Goal: Communication & Community: Answer question/provide support

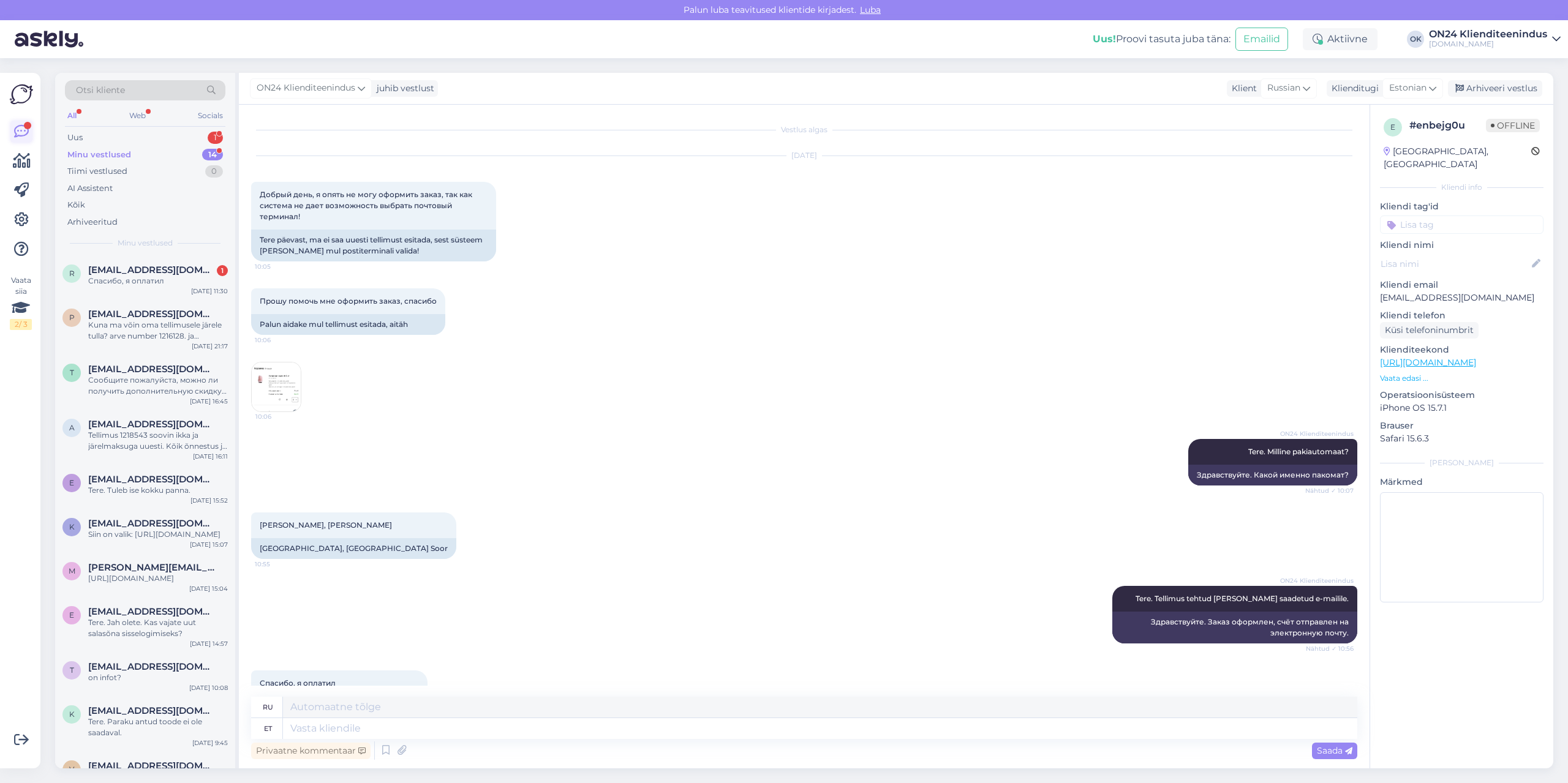
scroll to position [45, 0]
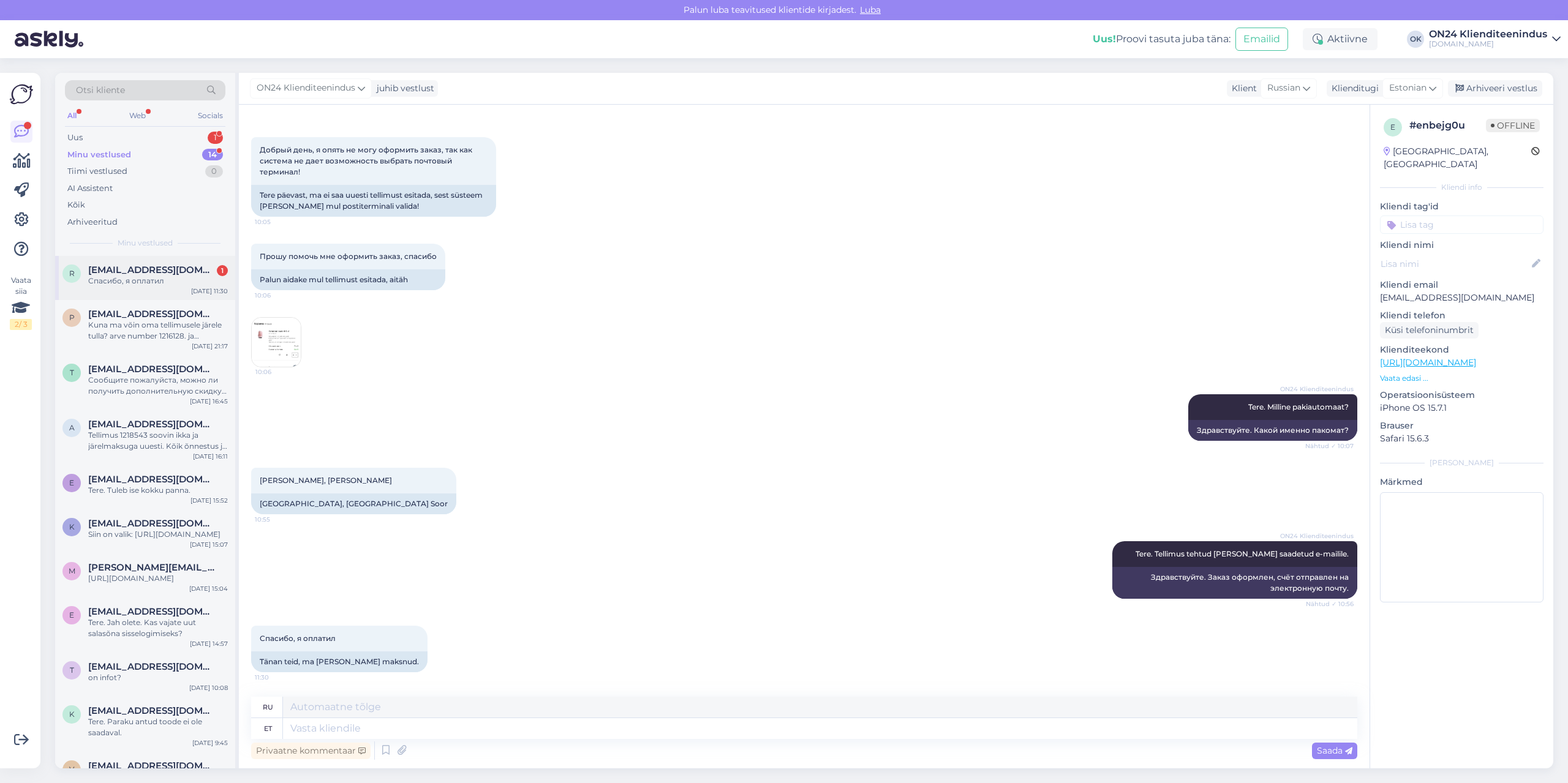
click at [174, 287] on div "r [EMAIL_ADDRESS][DOMAIN_NAME] 1 Спасибо, я оплатил [DATE] 11:30" at bounding box center [145, 278] width 180 height 44
click at [1424, 292] on p "[EMAIL_ADDRESS][DOMAIN_NAME]" at bounding box center [1462, 298] width 164 height 13
copy p "[EMAIL_ADDRESS][DOMAIN_NAME]"
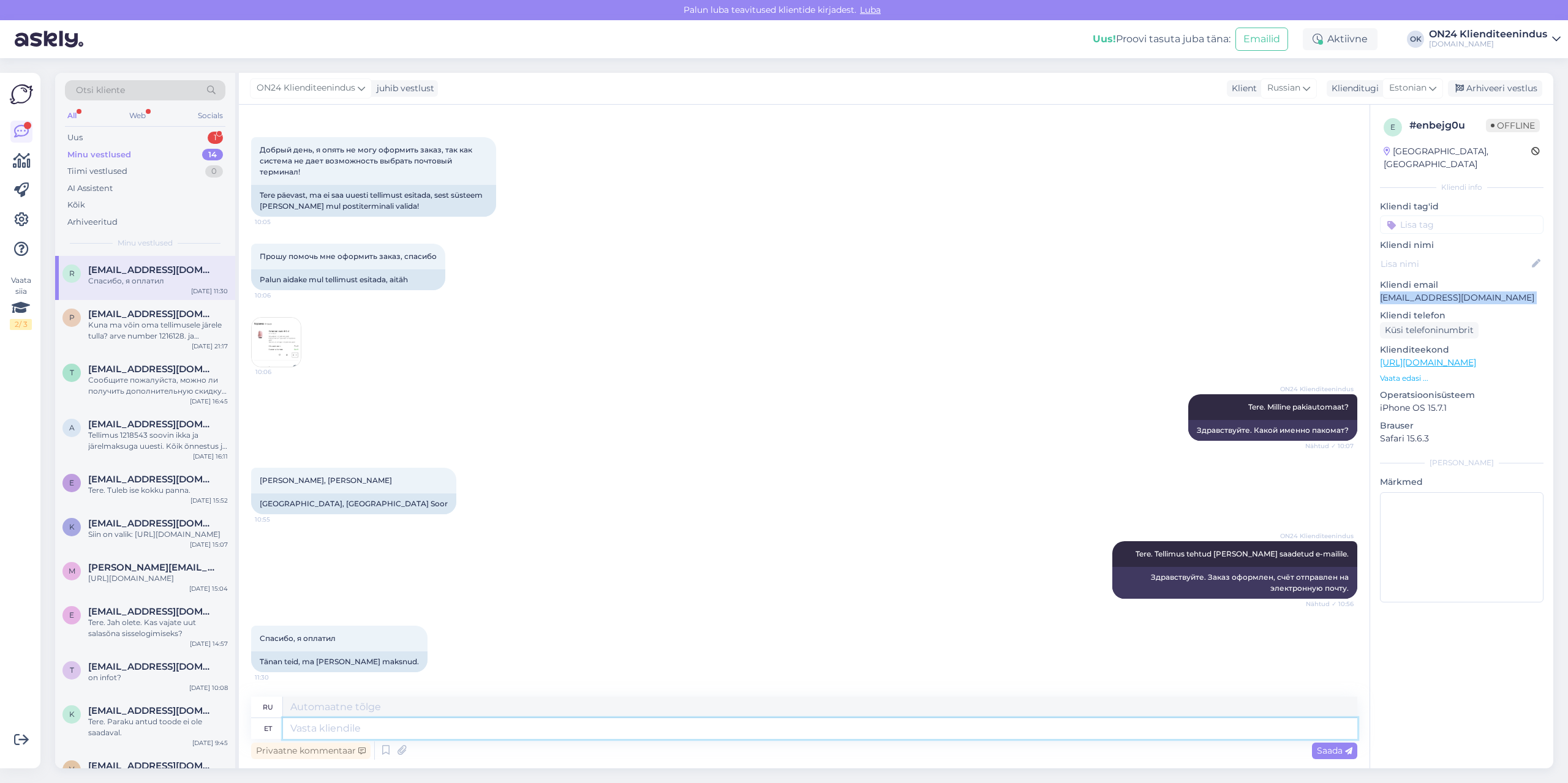
click at [670, 727] on textarea at bounding box center [820, 729] width 1074 height 21
type textarea "Aitäh,[PERSON_NAME]"
type textarea "Спасибо, оплата."
type textarea "Aitäh,[PERSON_NAME]. P"
type textarea "Спасибо, оплата получена."
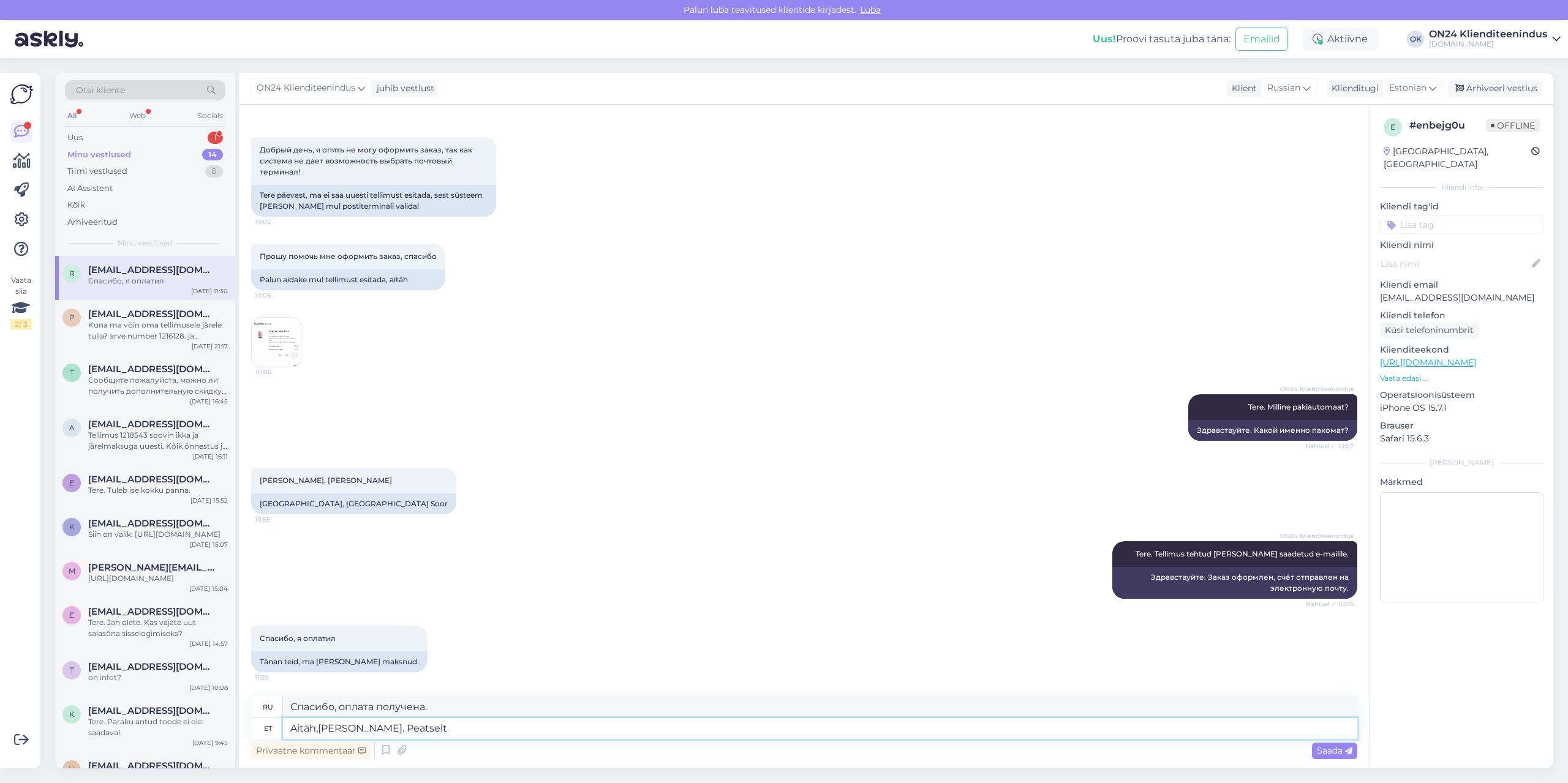
type textarea "Aitäh,[PERSON_NAME]. Peatselt s"
type textarea "Спасибо, платёж получен. Скоро."
type textarea "Aitäh,[PERSON_NAME]. Peatselt saadame"
type textarea "Спасибо, оплата получена. Скоро отправим."
type textarea "Aitäh,[PERSON_NAME]. Peatselt saadame tarne info."
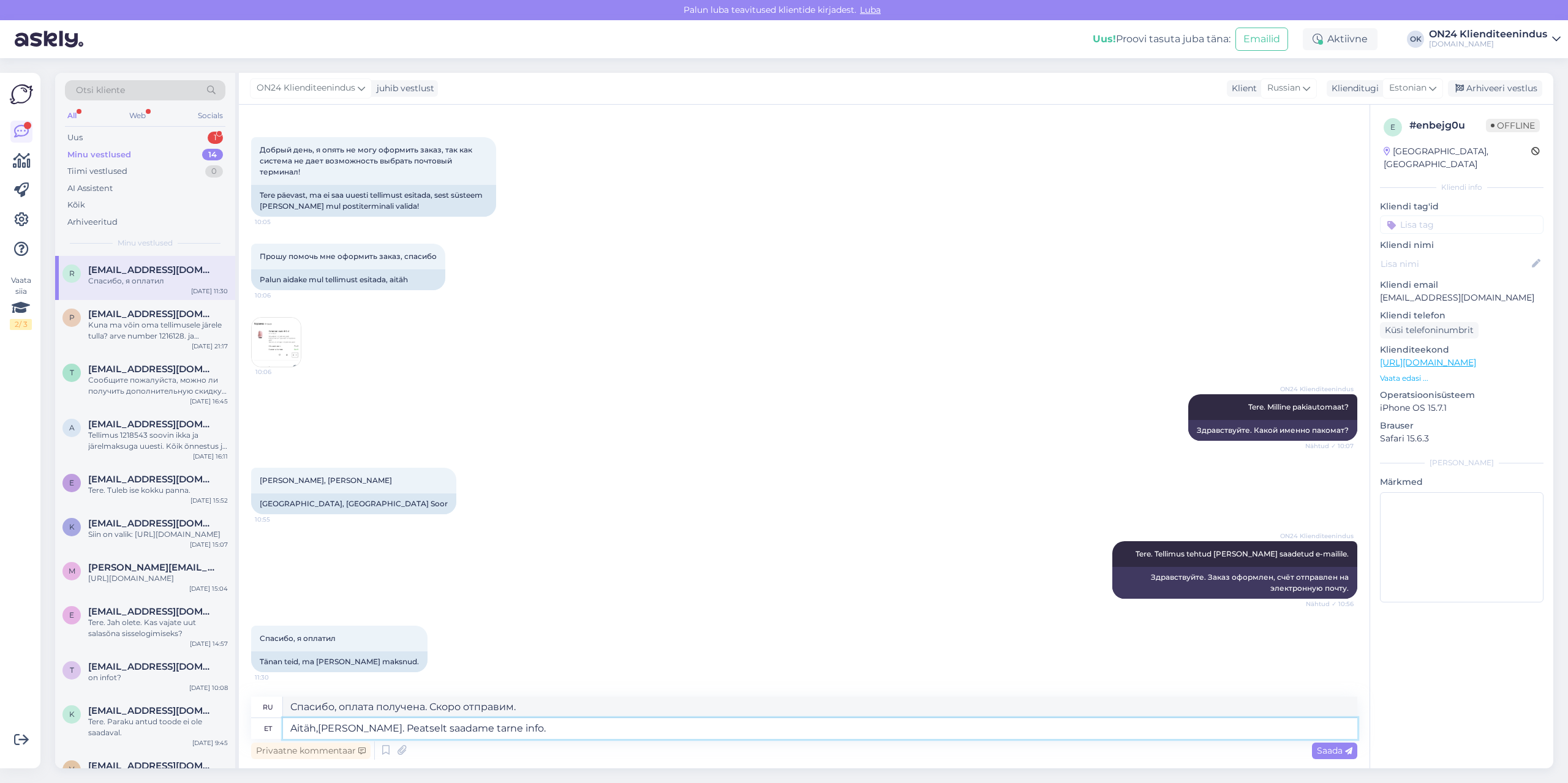
type textarea "Спасибо, платёж получен. Мы отправим информацию о доставке в ближайшее время."
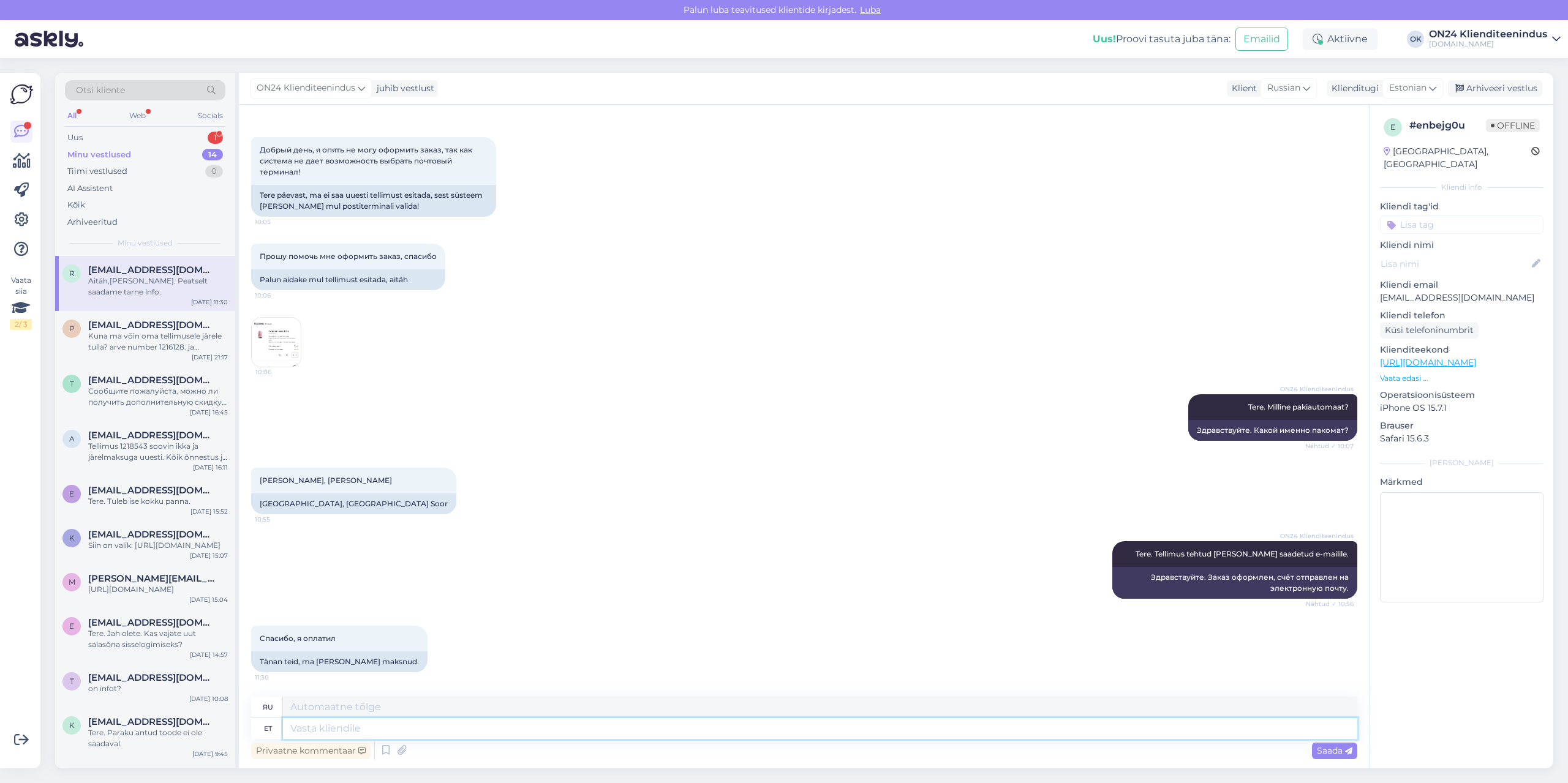
scroll to position [130, 0]
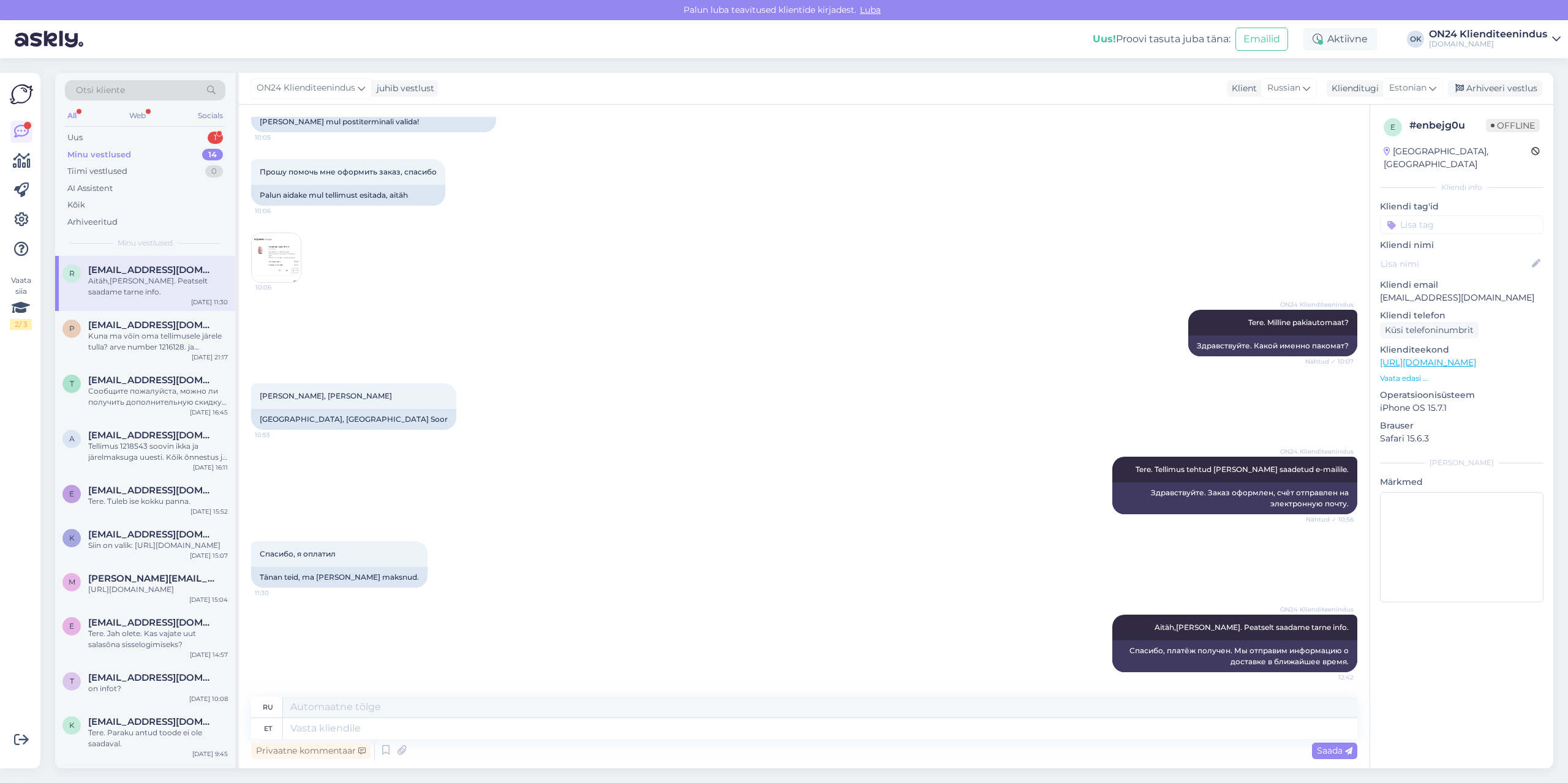
click at [114, 157] on div "Minu vestlused" at bounding box center [99, 155] width 64 height 12
click at [126, 273] on span "[EMAIL_ADDRESS][DOMAIN_NAME]" at bounding box center [152, 270] width 127 height 11
click at [1493, 85] on div "Arhiveeri vestlus" at bounding box center [1495, 88] width 94 height 17
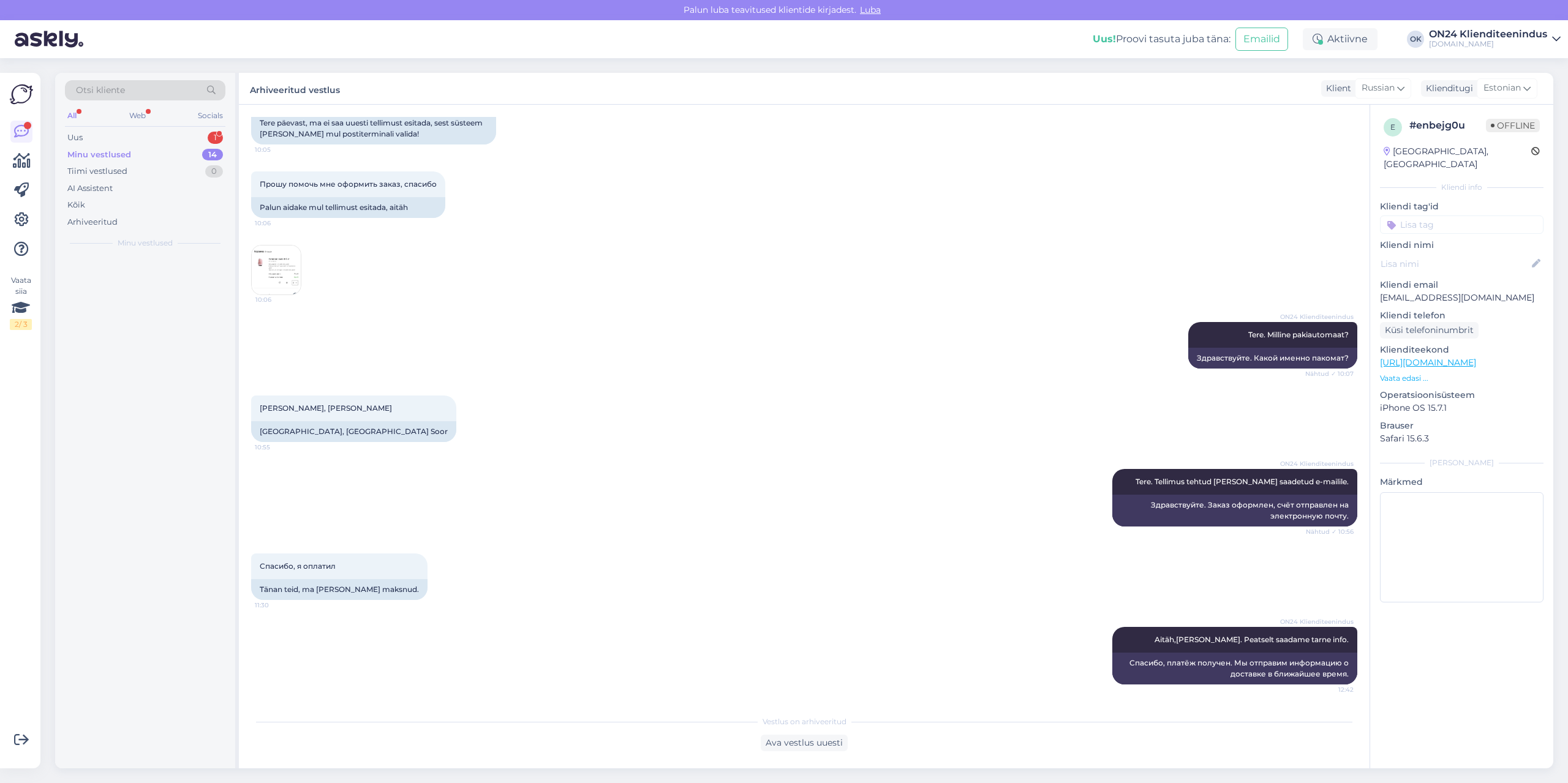
scroll to position [117, 0]
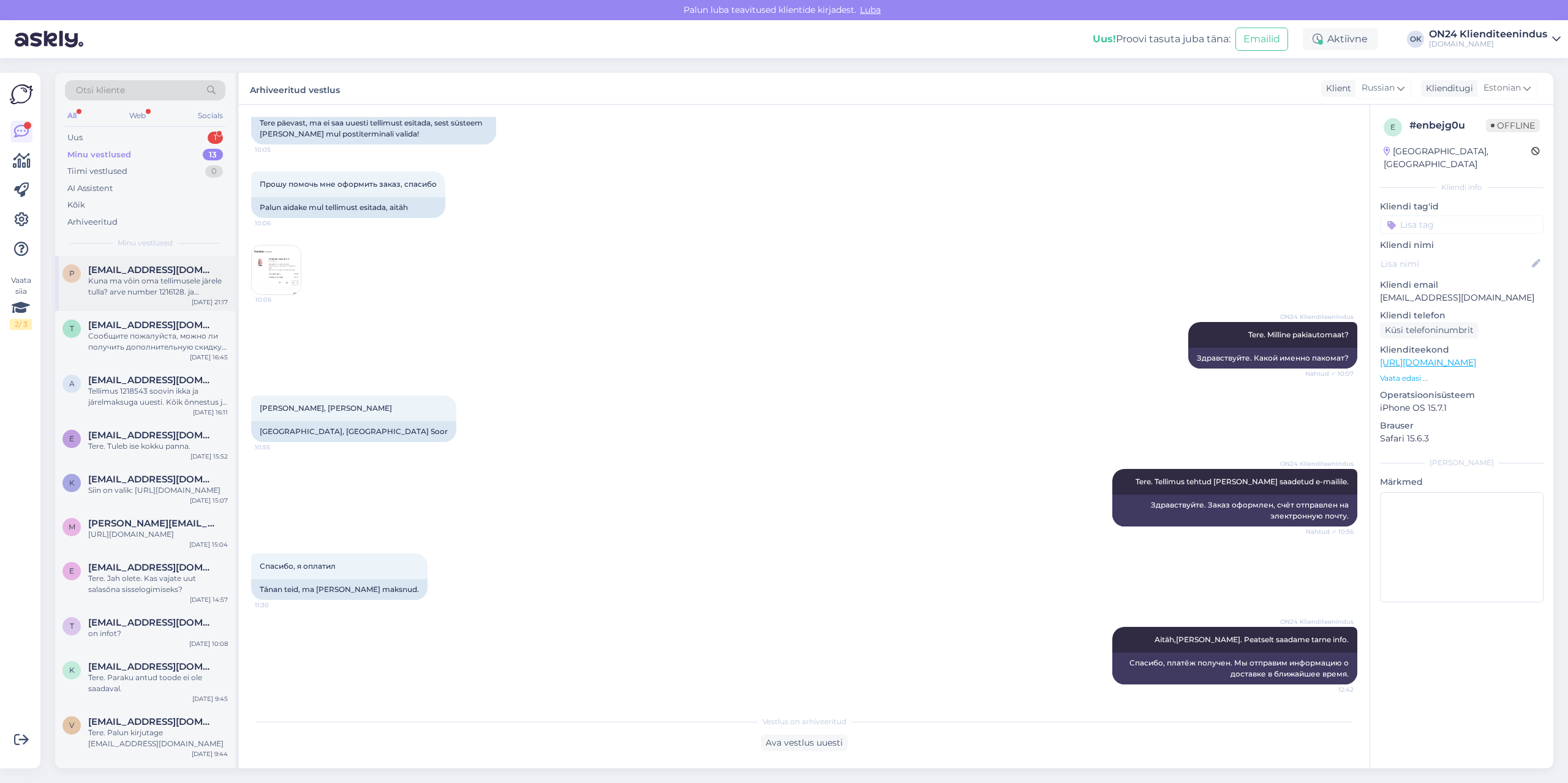
click at [130, 285] on div "Kuna ma võin oma tellimusele järele tulla? arve number 1216128. ja tellimuse he…" at bounding box center [158, 287] width 140 height 22
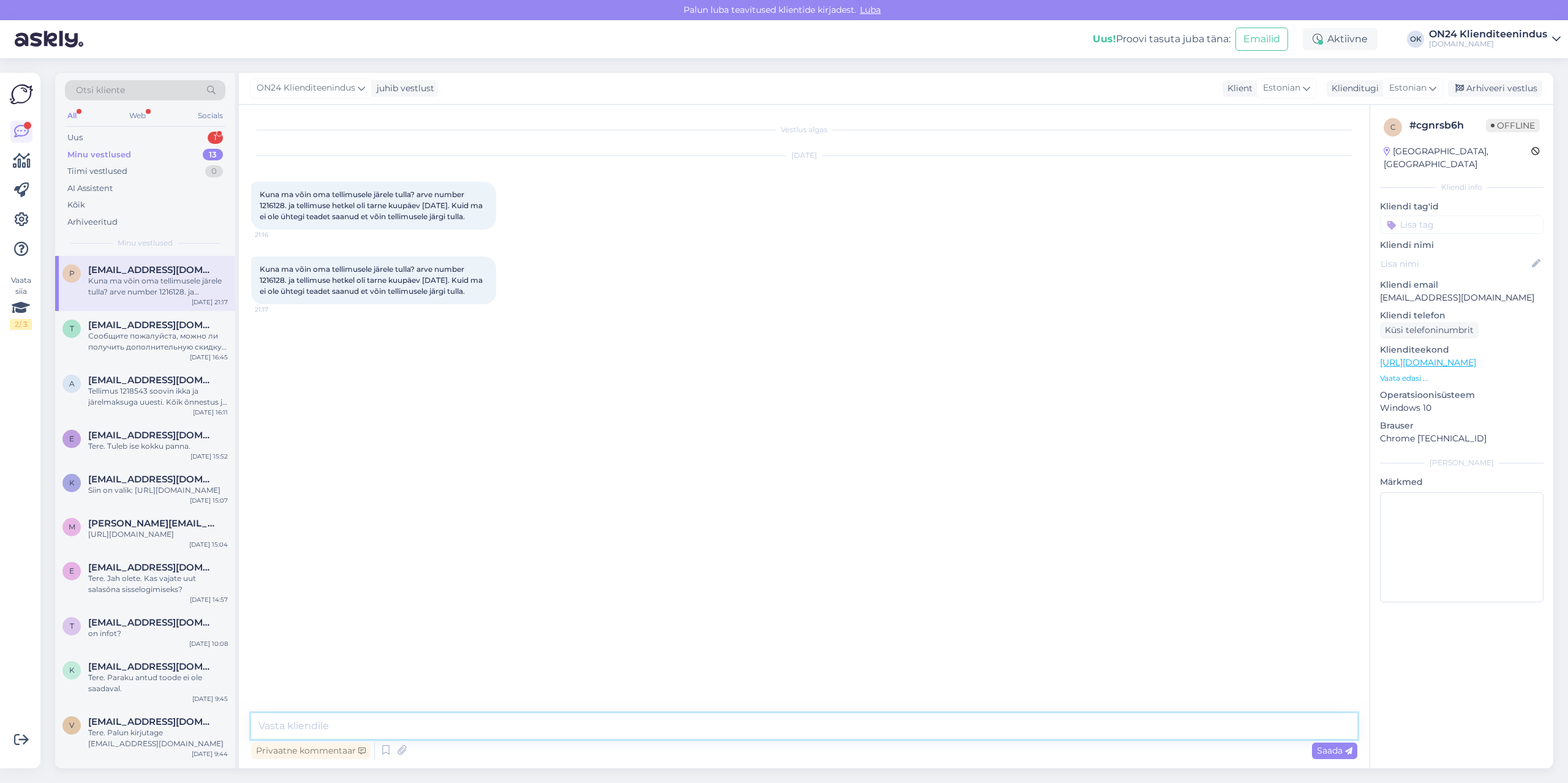
click at [359, 727] on textarea at bounding box center [804, 727] width 1106 height 26
type textarea "Tere. Saime laost teada, et [PERSON_NAME] saabunud. Asjaolud on uurimisel. Anna…"
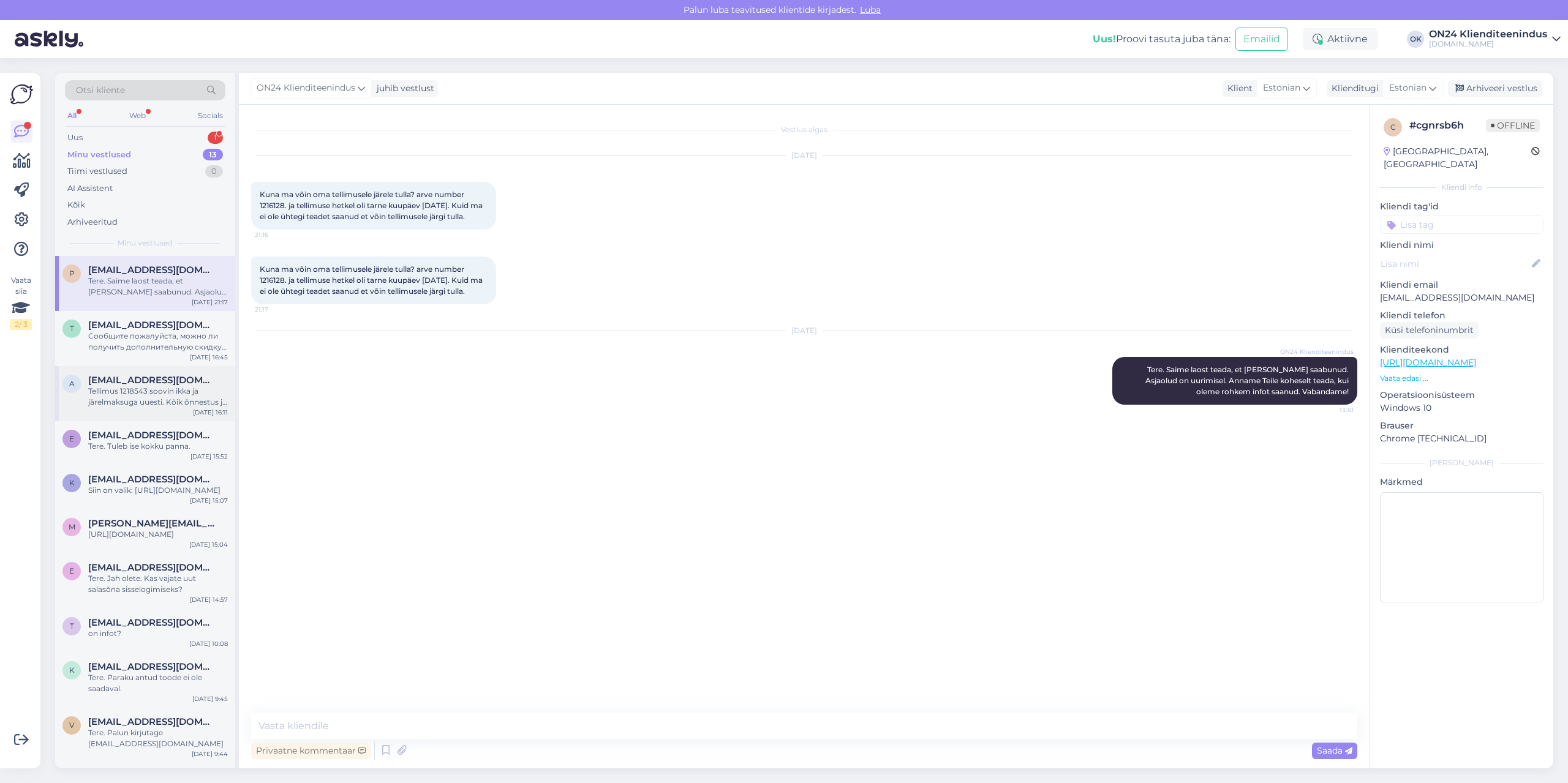
click at [139, 386] on div "Tellimus 1218543 soovin ikka ja järelmaksuga uuesti. Kõik õnnestus ja ootan [PE…" at bounding box center [158, 397] width 140 height 22
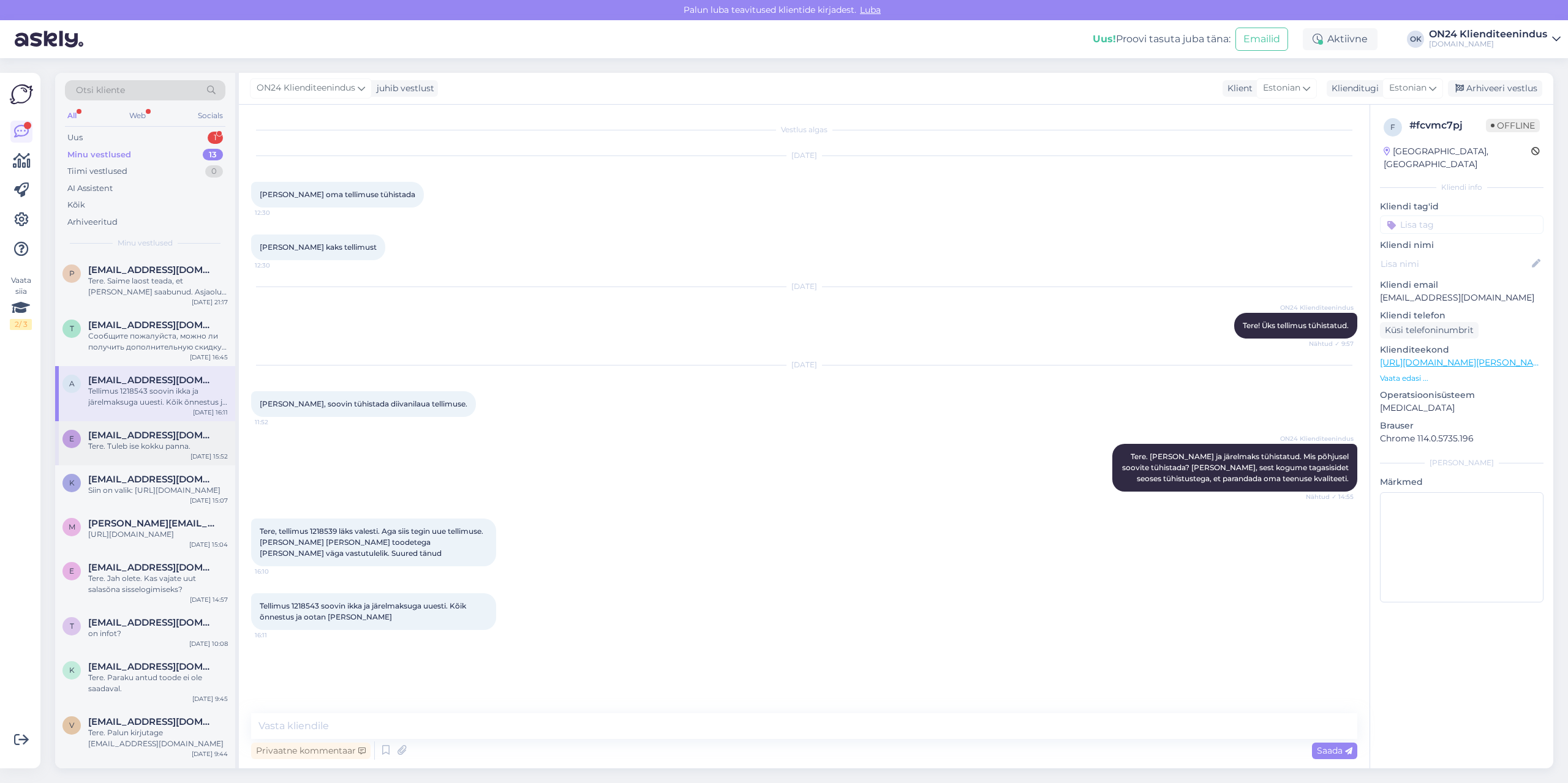
click at [148, 440] on span "[EMAIL_ADDRESS][DOMAIN_NAME]" at bounding box center [152, 435] width 127 height 11
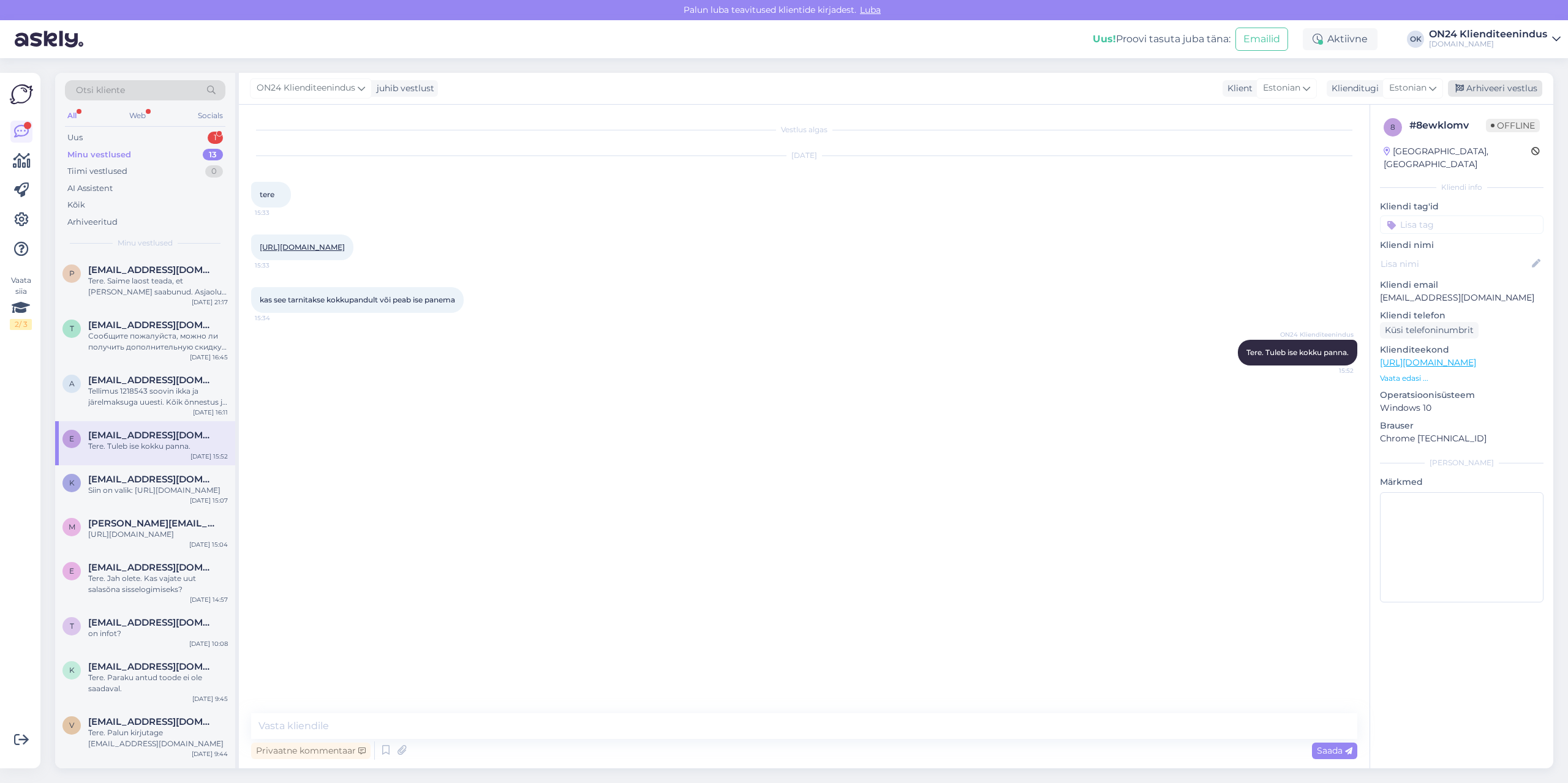
click at [1488, 88] on div "Arhiveeri vestlus" at bounding box center [1495, 88] width 94 height 17
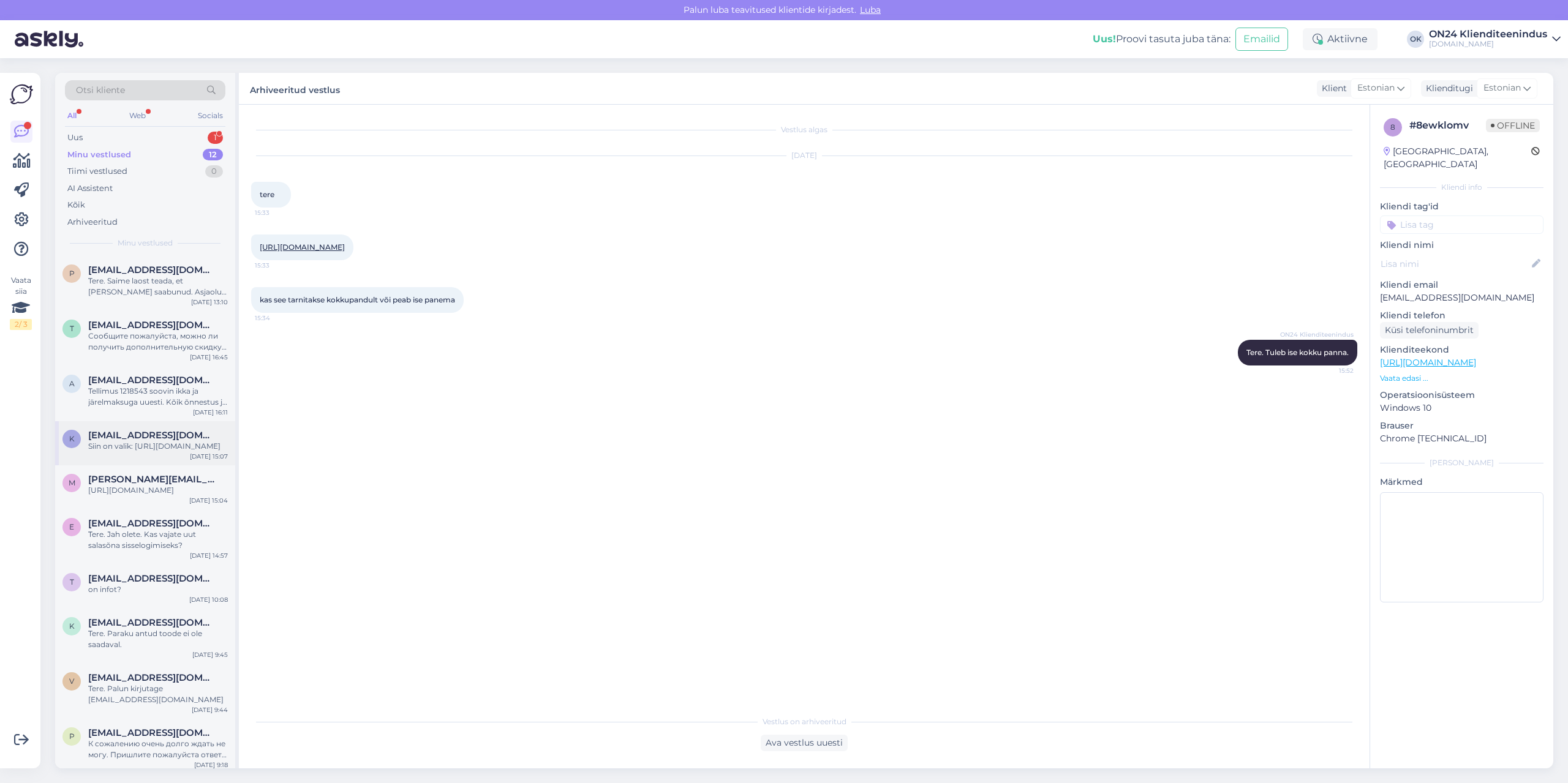
click at [166, 451] on div "Siin on valik: [URL][DOMAIN_NAME]" at bounding box center [158, 446] width 140 height 11
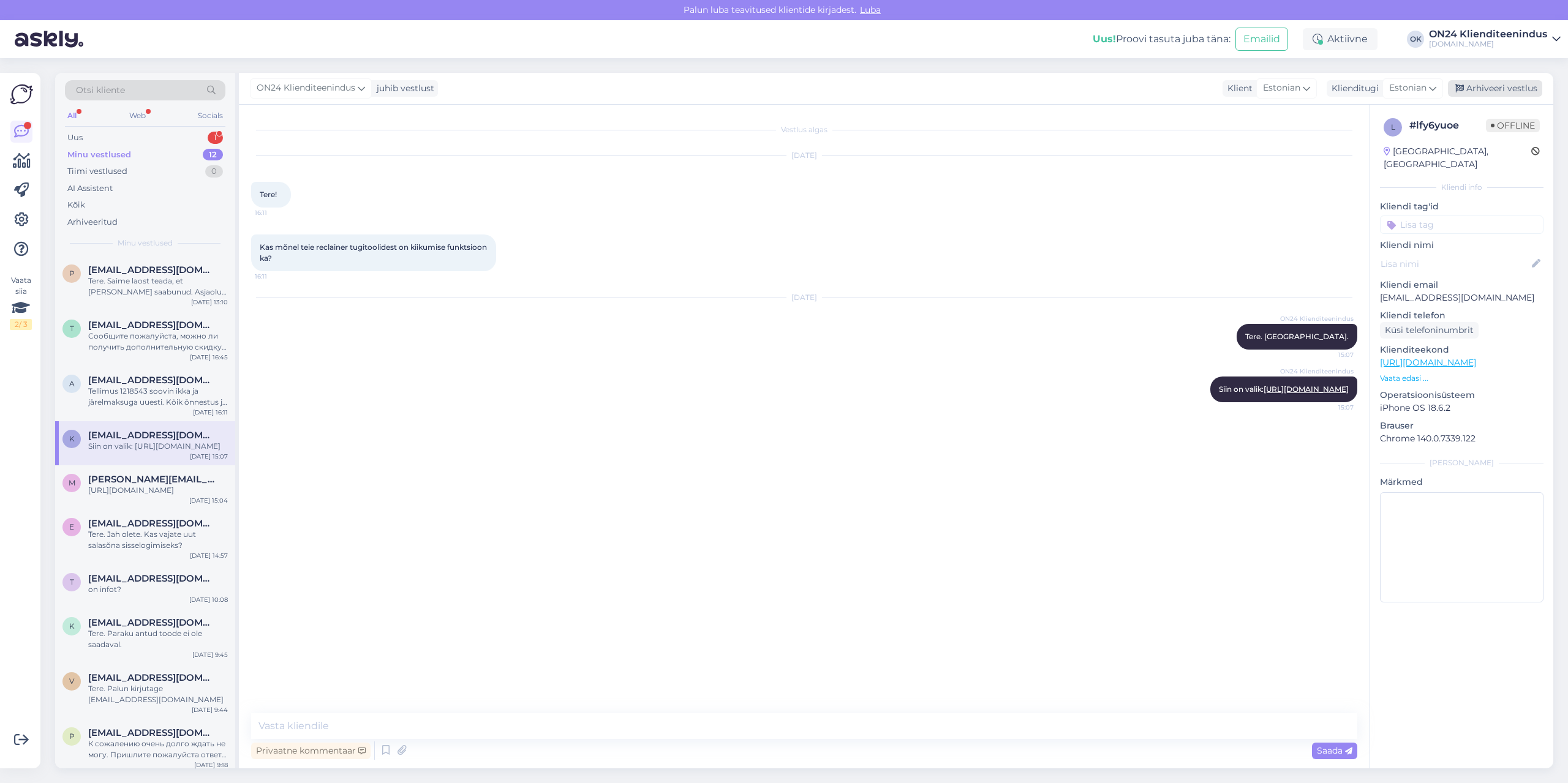
click at [1485, 84] on div "Arhiveeri vestlus" at bounding box center [1495, 88] width 94 height 17
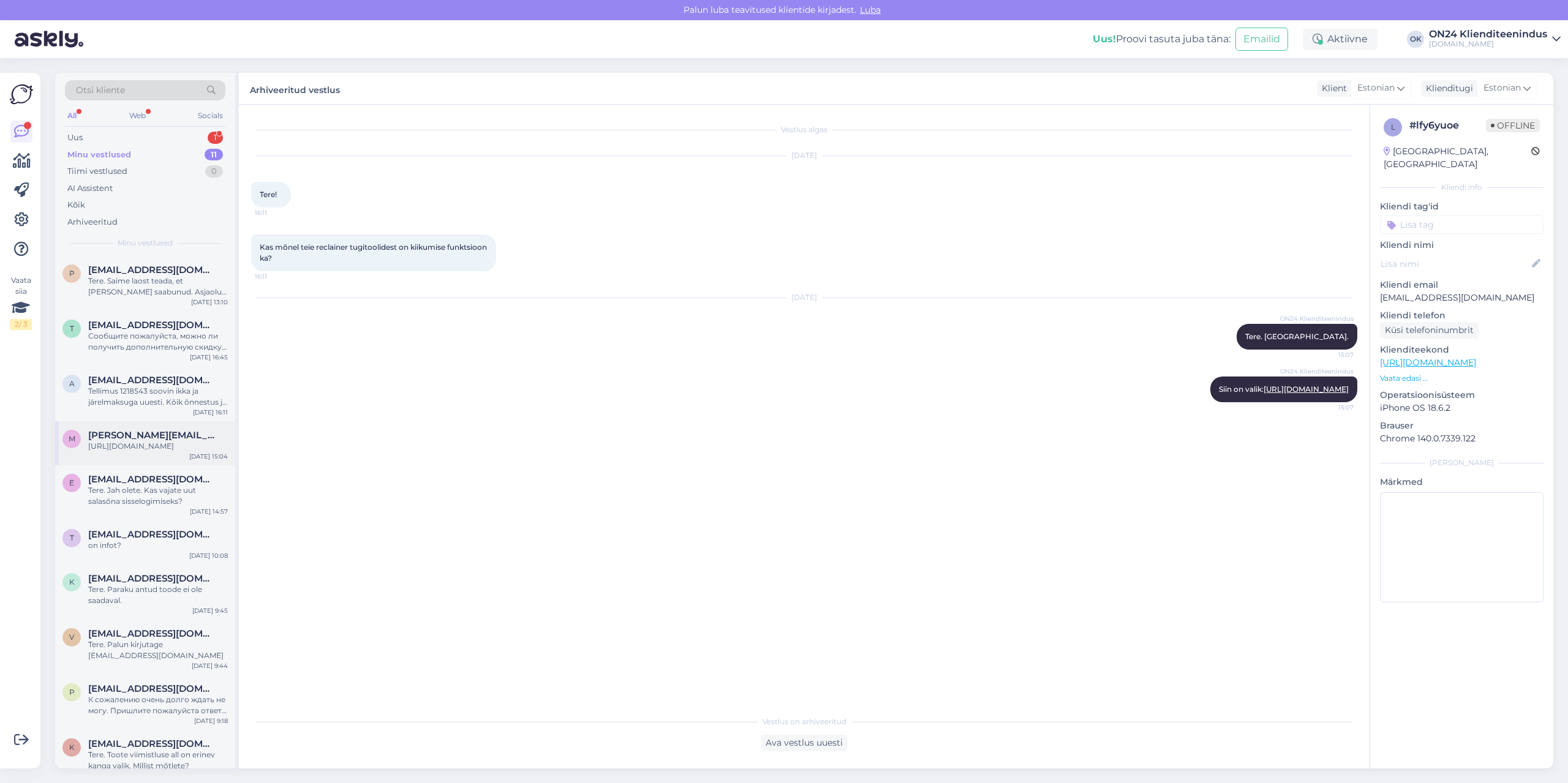
click at [151, 437] on span "[PERSON_NAME][EMAIL_ADDRESS][PERSON_NAME][DOMAIN_NAME]" at bounding box center [152, 435] width 127 height 11
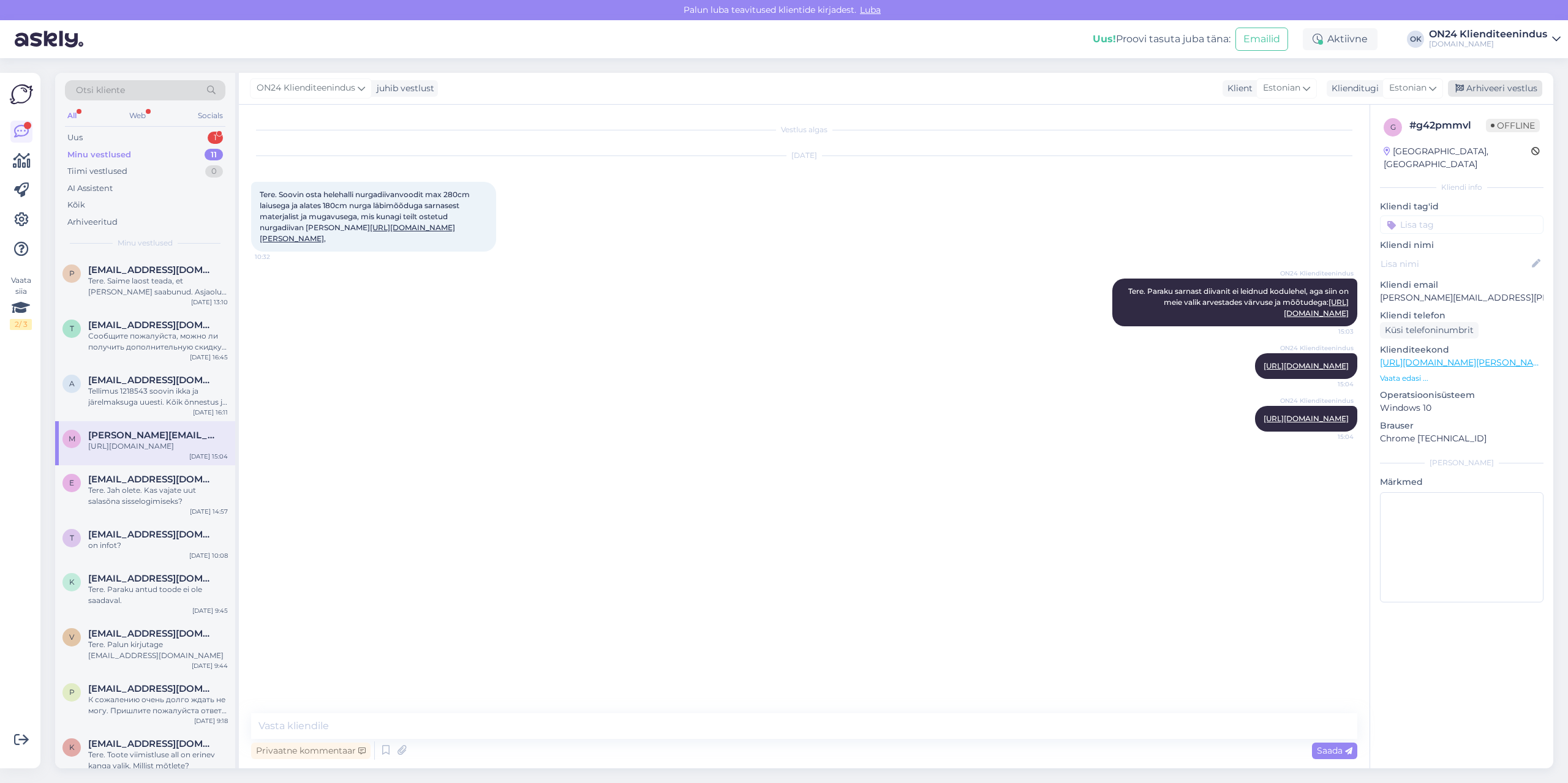
click at [1480, 91] on div "Arhiveeri vestlus" at bounding box center [1495, 88] width 94 height 17
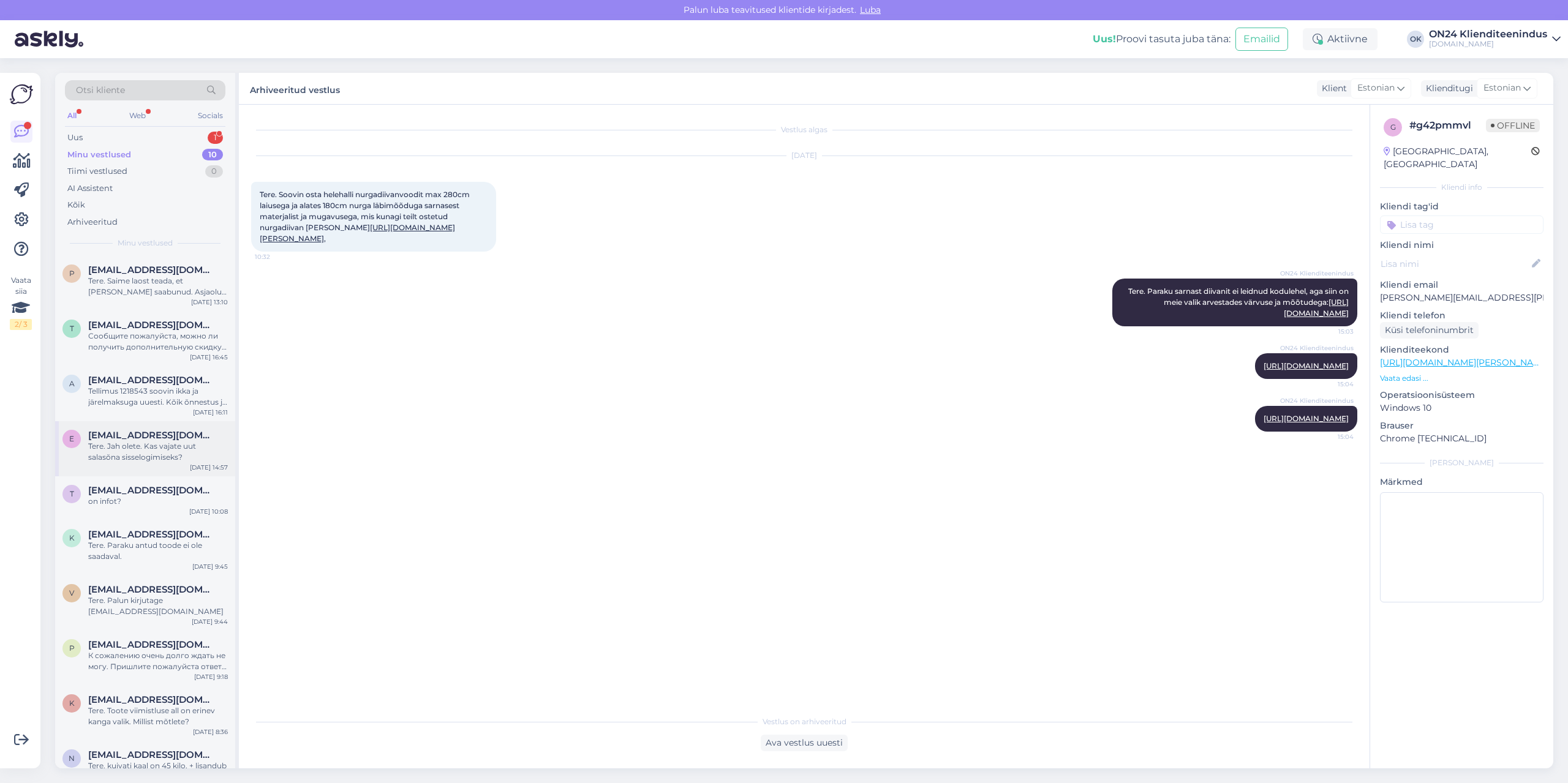
click at [134, 441] on div "Tere. Jah olete. Kas vajate uut salasõna sisselogimiseks?" at bounding box center [158, 452] width 140 height 22
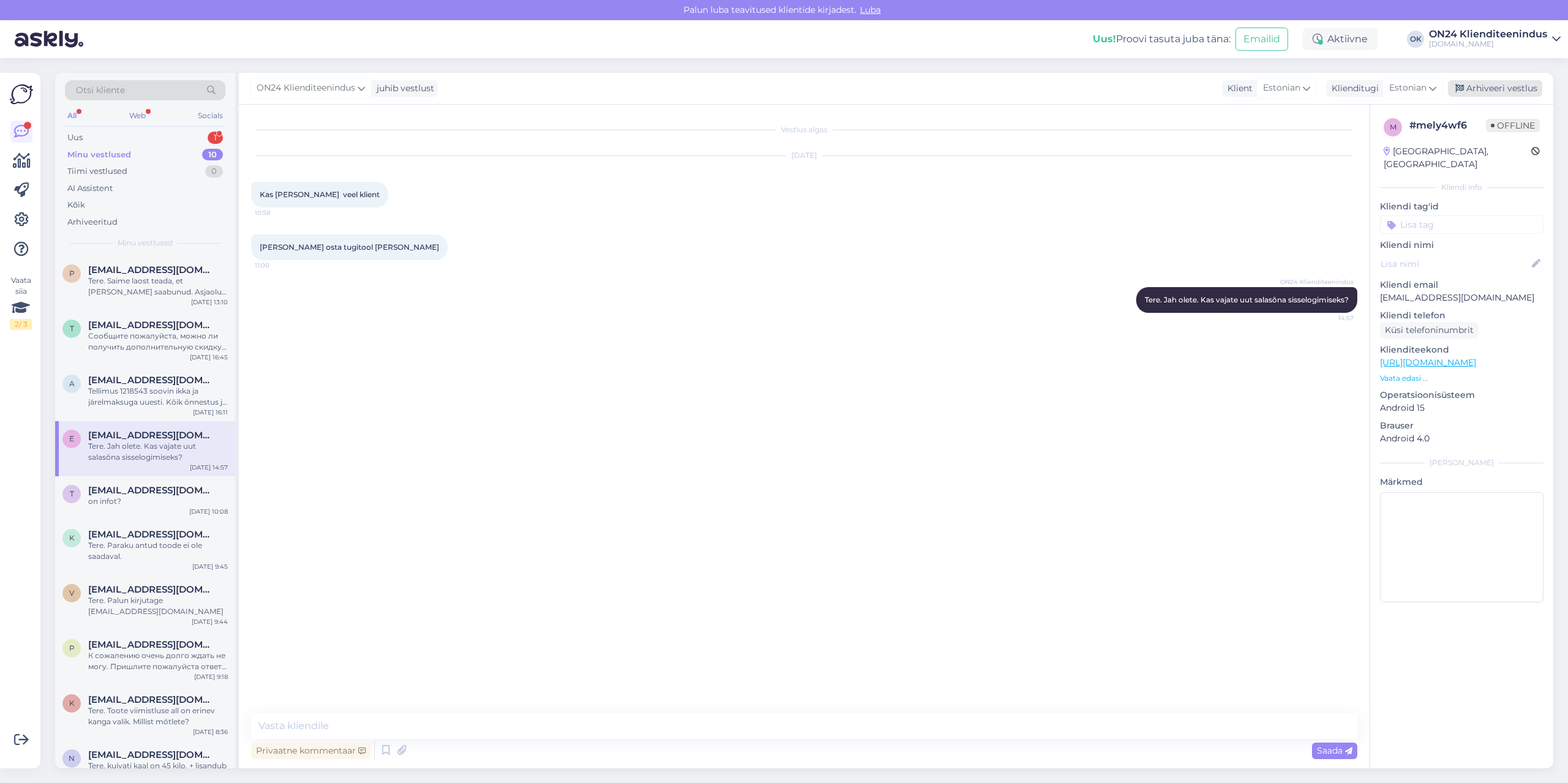
click at [1517, 84] on div "Arhiveeri vestlus" at bounding box center [1495, 88] width 94 height 17
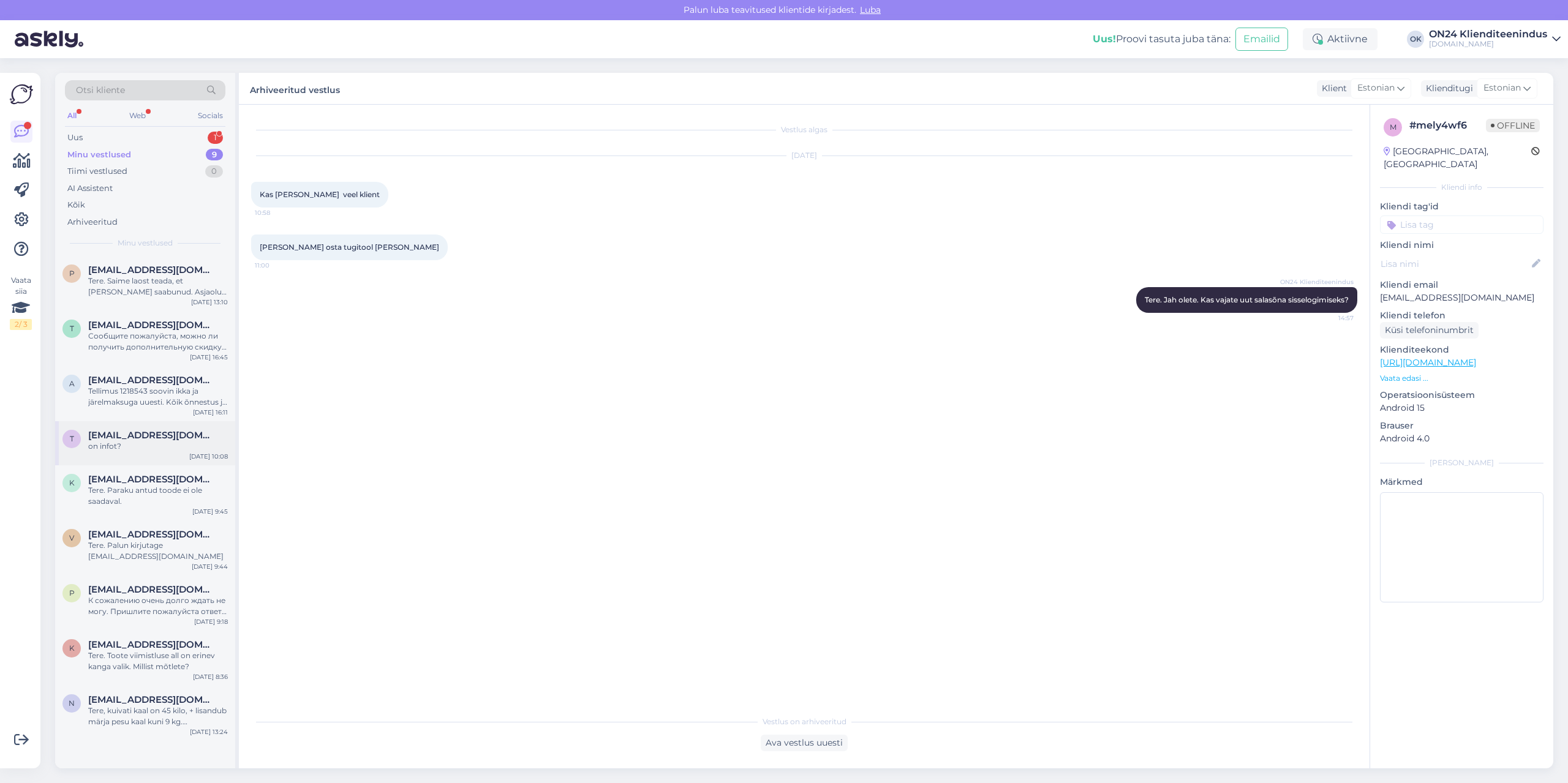
click at [111, 436] on span "[EMAIL_ADDRESS][DOMAIN_NAME]" at bounding box center [152, 435] width 127 height 11
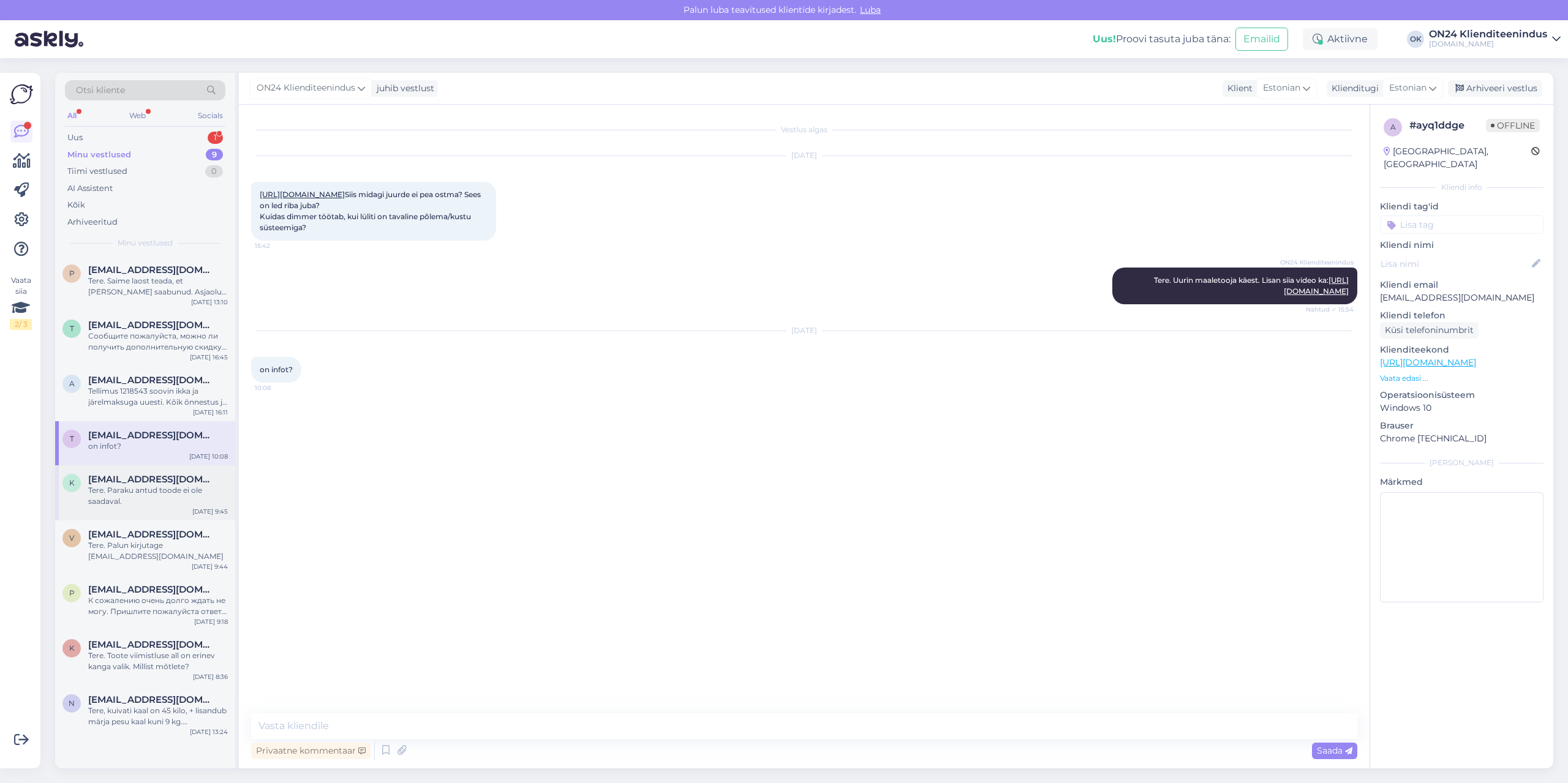
click at [117, 495] on div "Tere. Paraku antud toode ei ole saadaval." at bounding box center [158, 496] width 140 height 22
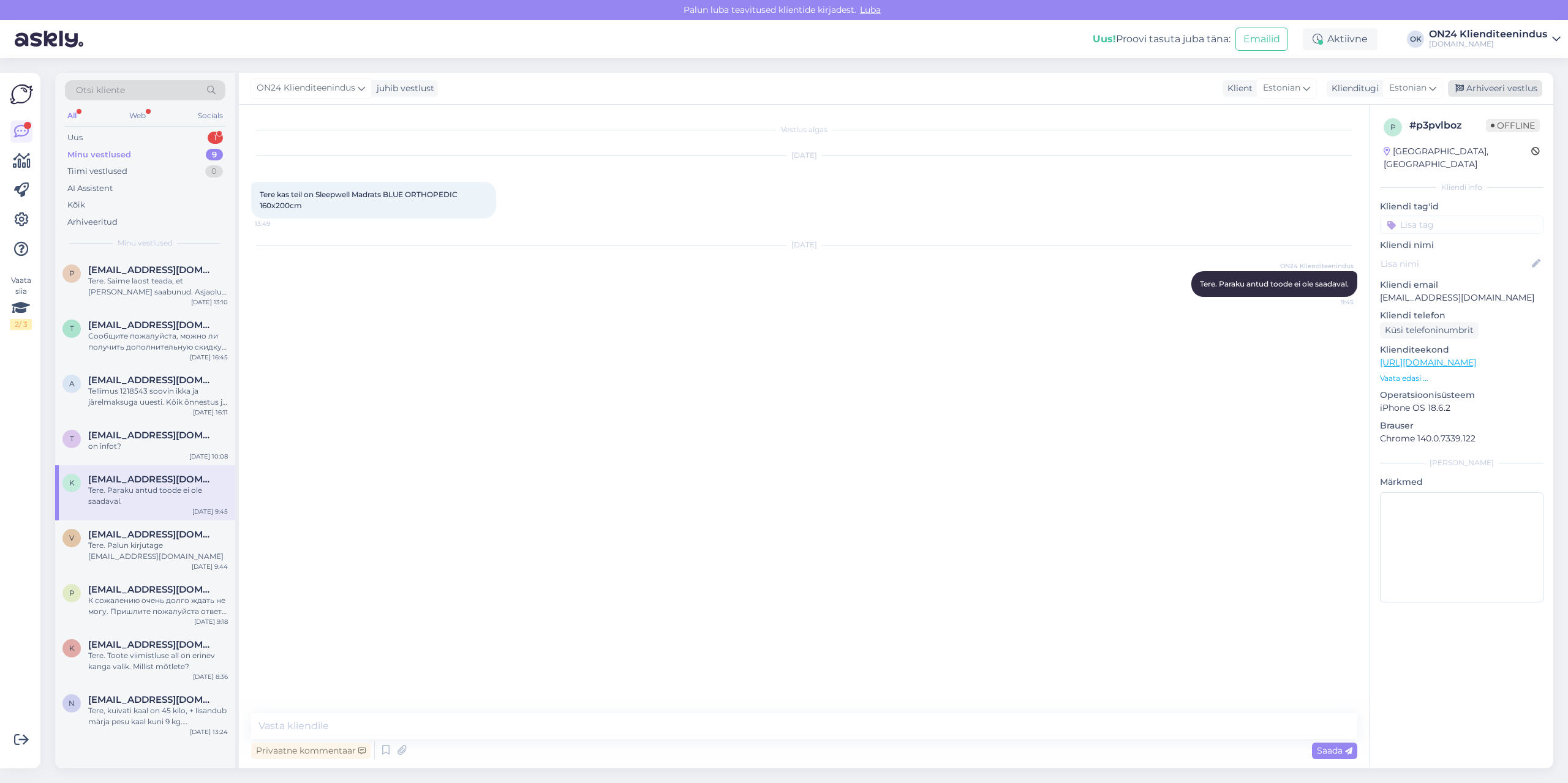
click at [1501, 90] on div "Arhiveeri vestlus" at bounding box center [1495, 88] width 94 height 17
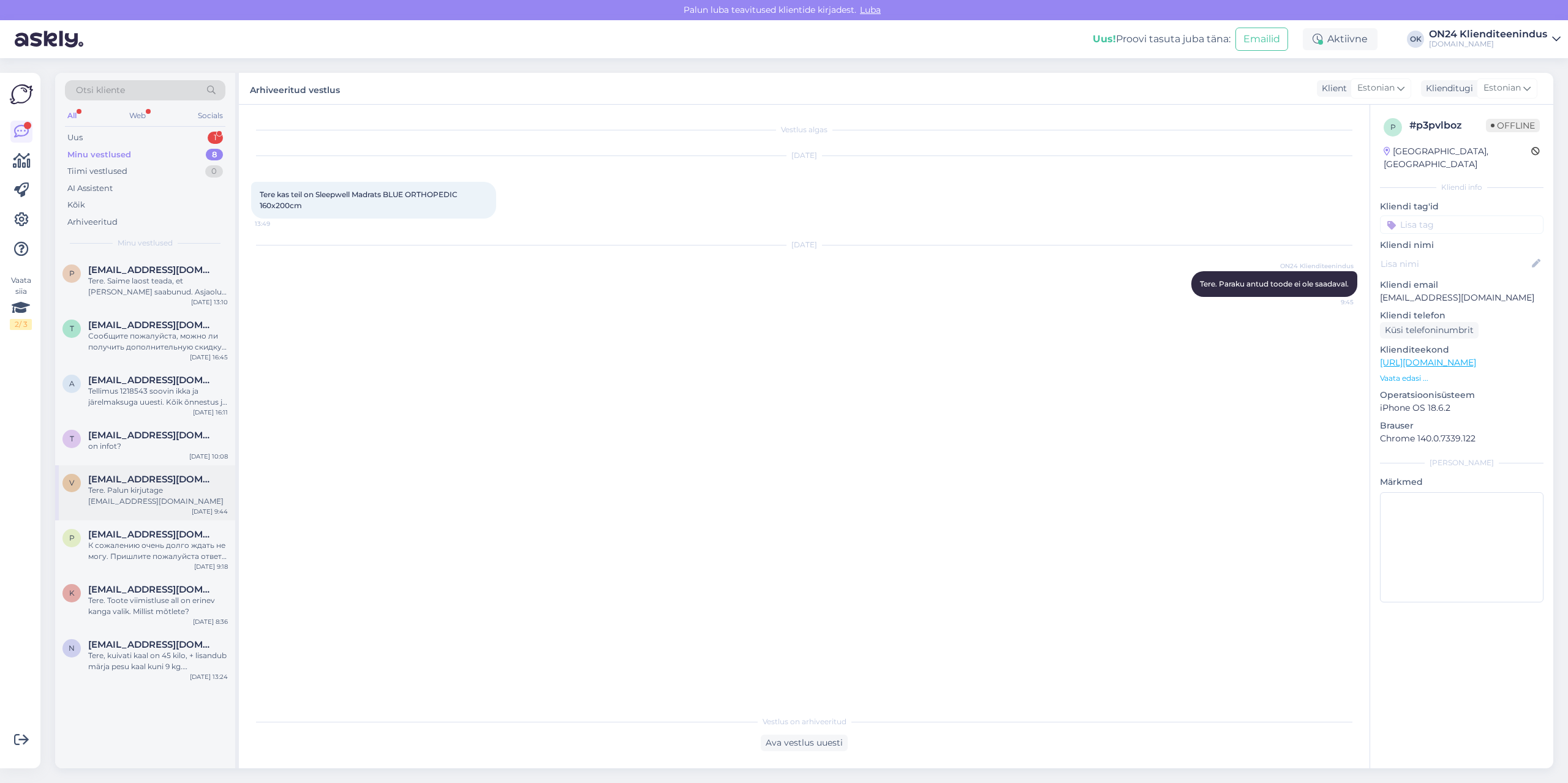
click at [119, 486] on div "Tere. Palun kirjutage [EMAIL_ADDRESS][DOMAIN_NAME]" at bounding box center [158, 496] width 140 height 22
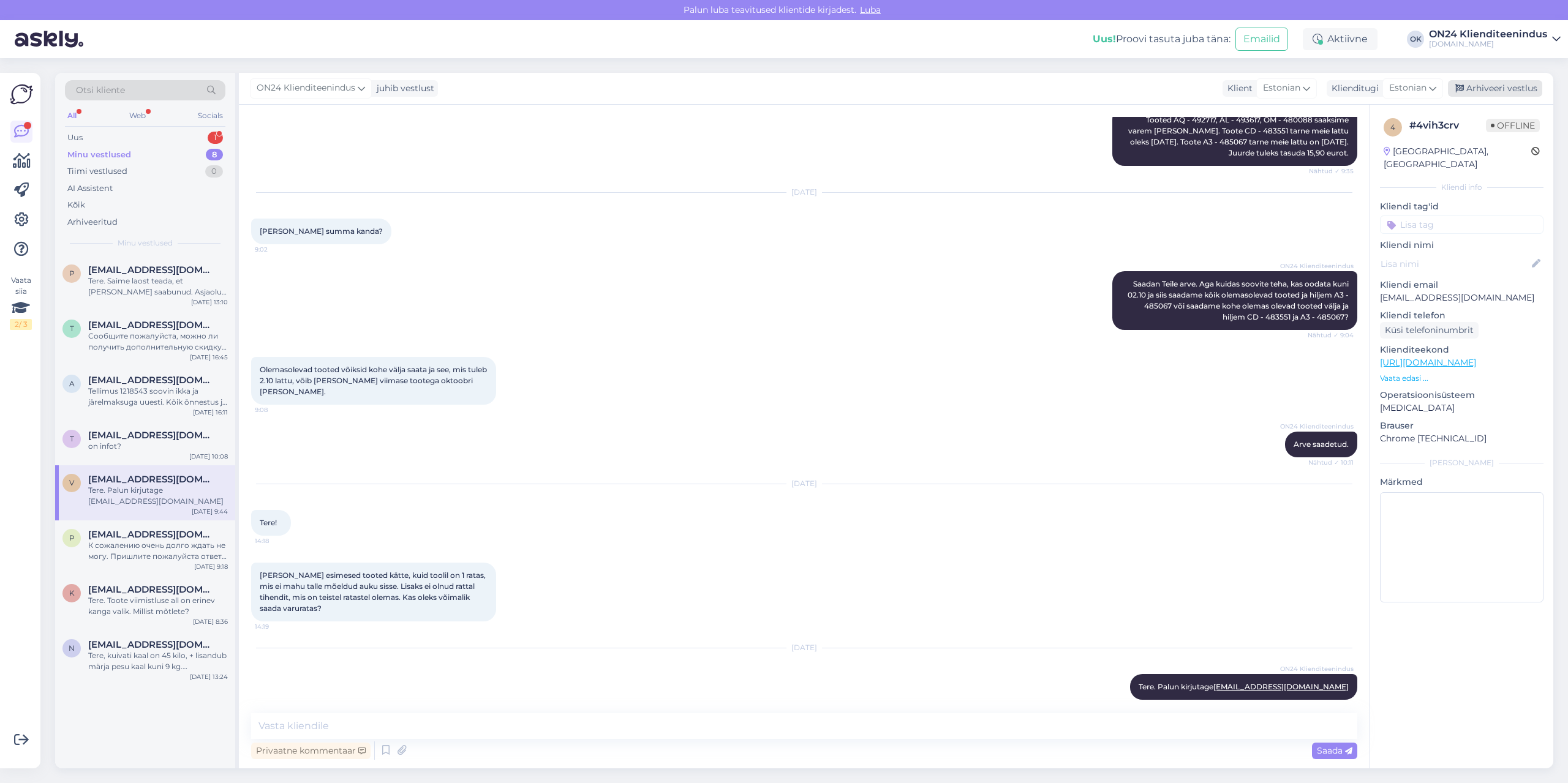
click at [1501, 90] on div "Arhiveeri vestlus" at bounding box center [1495, 88] width 94 height 17
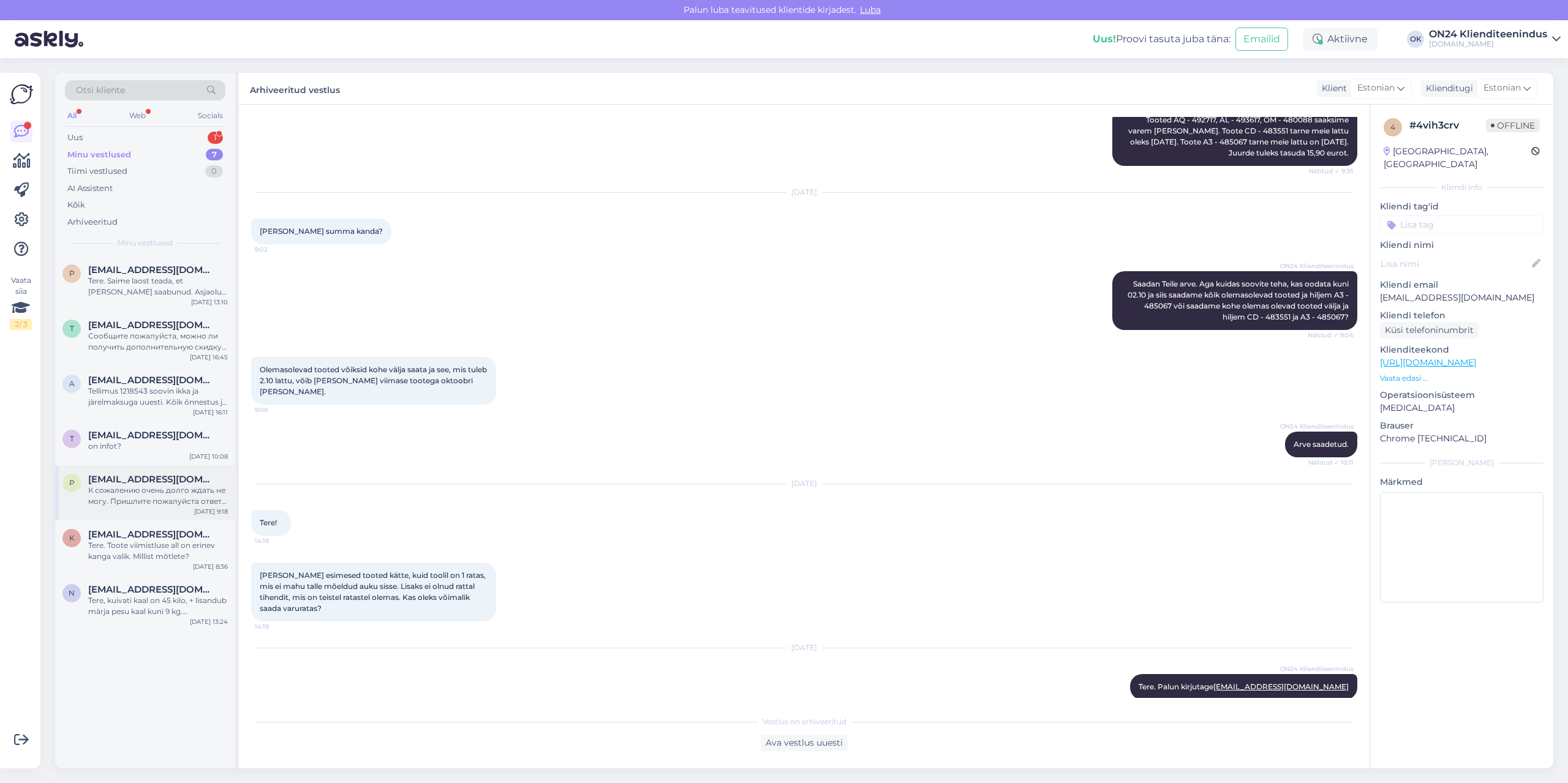
click at [187, 502] on div "К сожалению очень долго ждать не могу. Пришлите пожалуйста ответ на почте [EMAI…" at bounding box center [158, 496] width 140 height 22
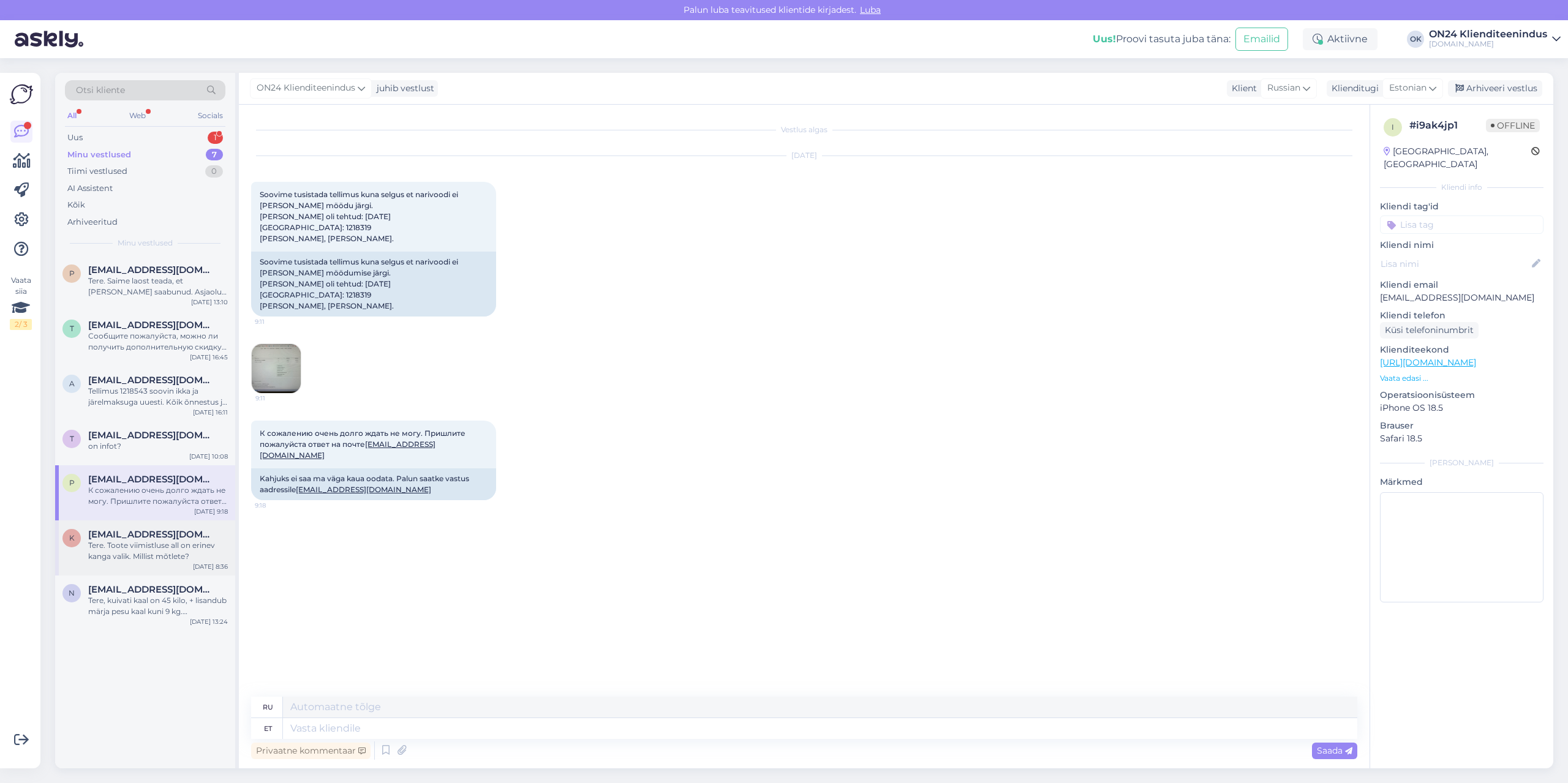
click at [166, 567] on div "k [EMAIL_ADDRESS][DOMAIN_NAME] Tere. Toote viimistluse all on erinev kanga vali…" at bounding box center [145, 548] width 180 height 55
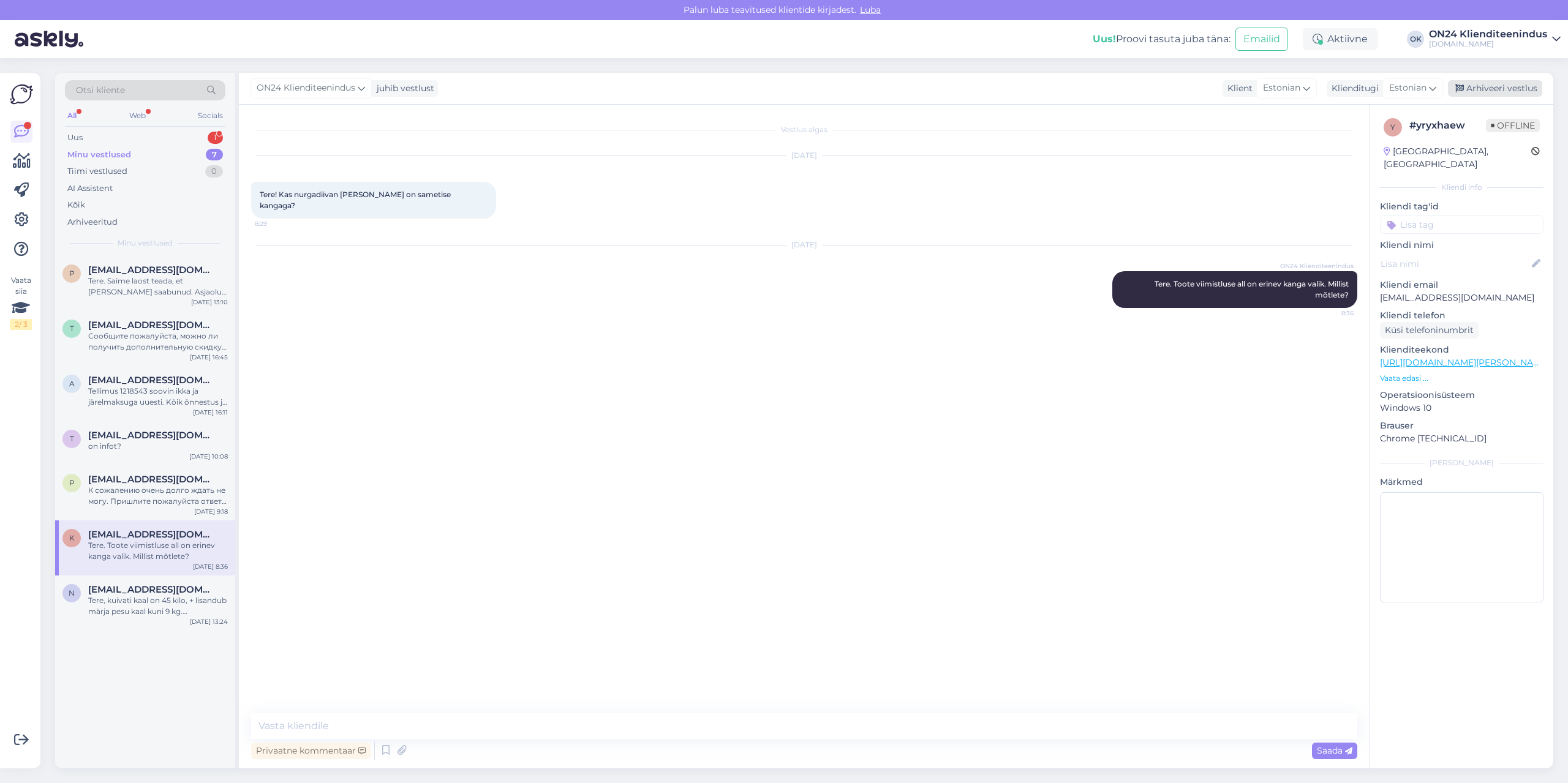
click at [1504, 89] on div "Arhiveeri vestlus" at bounding box center [1495, 88] width 94 height 17
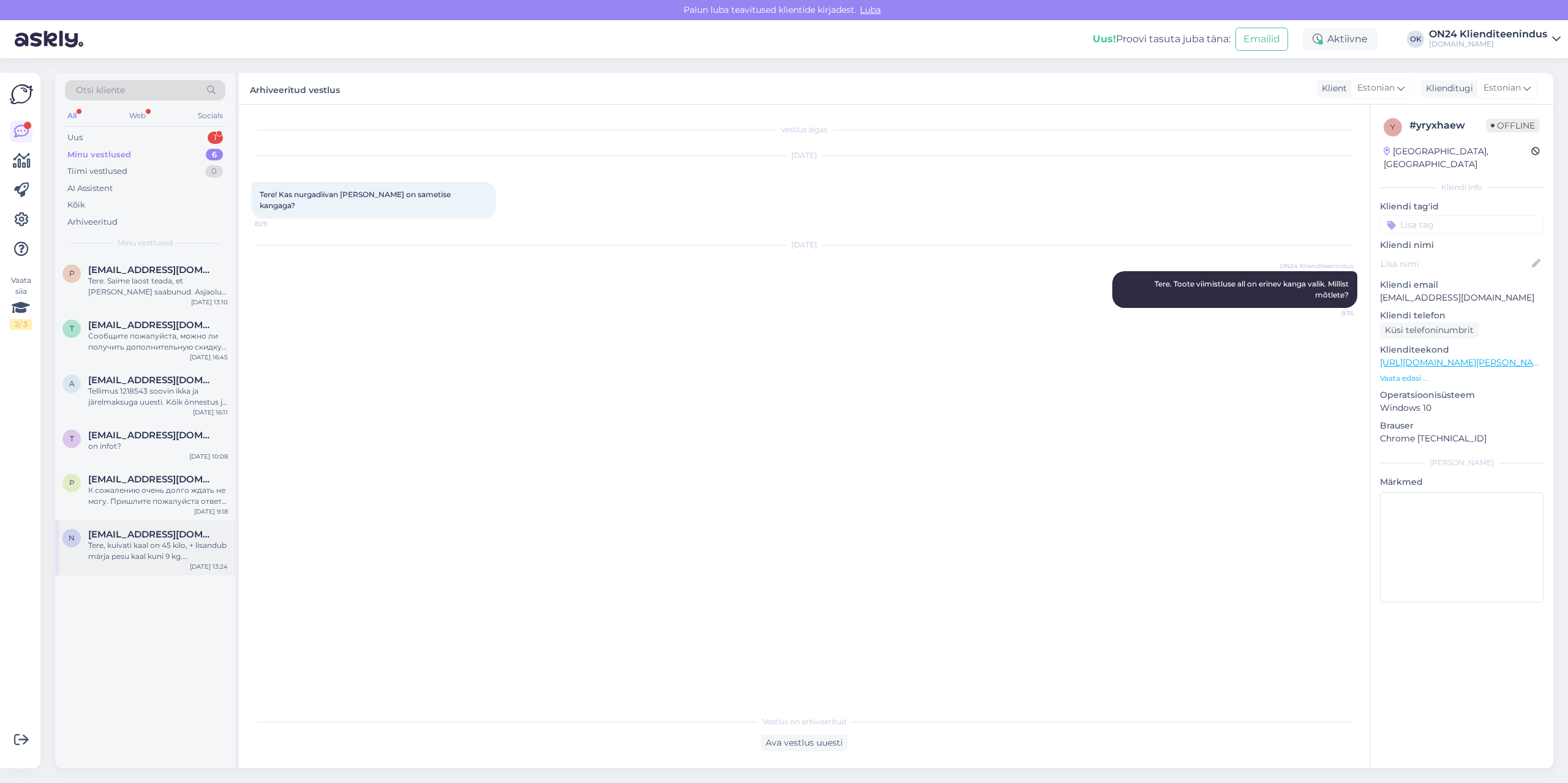
click at [159, 559] on div "Tere, kuivati kaal on 45 kilo, + lisandub märja pesu kaal kuni 9 kg. [PERSON_NA…" at bounding box center [158, 551] width 140 height 22
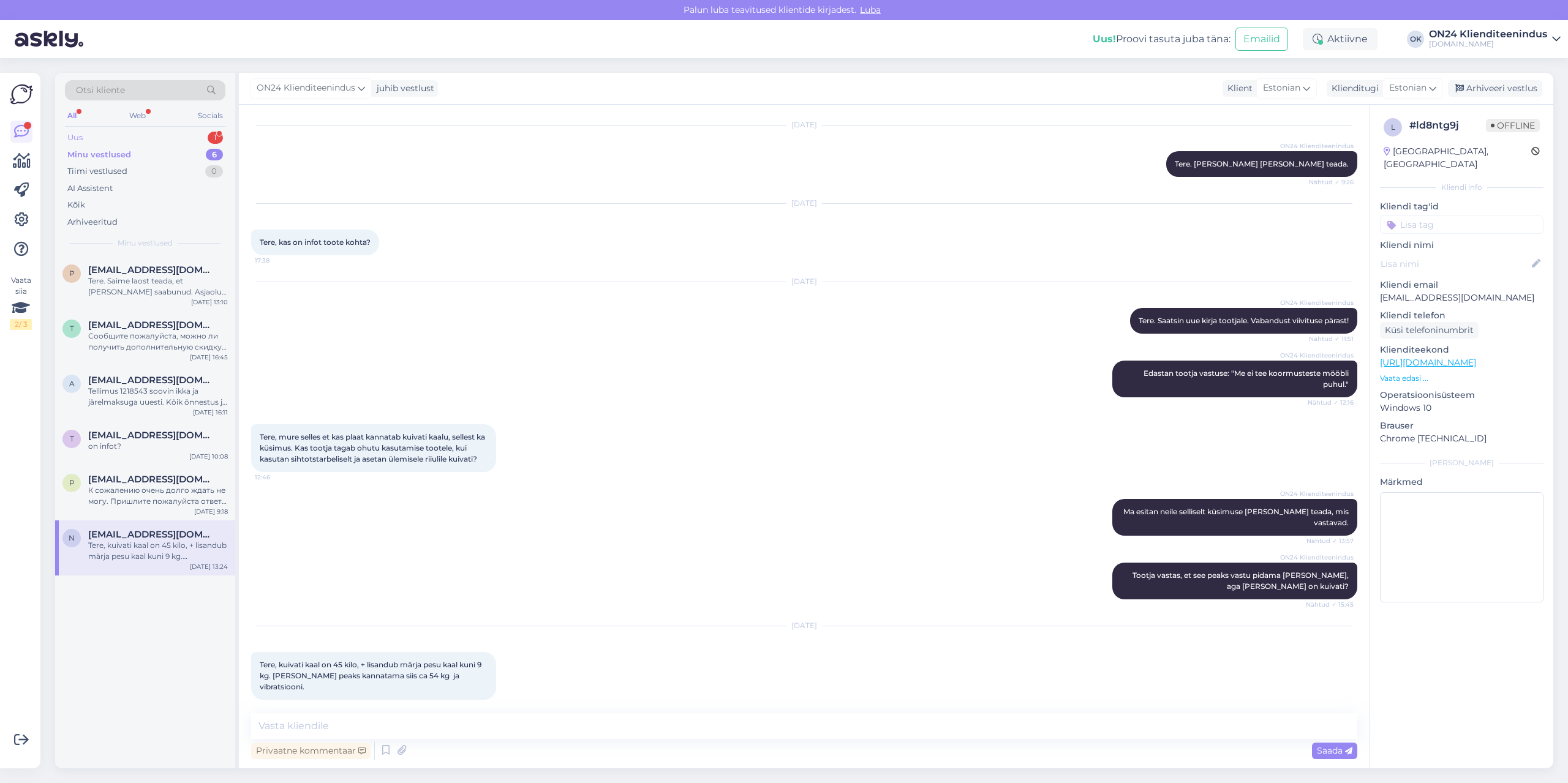
click at [106, 135] on div "Uus 1" at bounding box center [145, 138] width 161 height 17
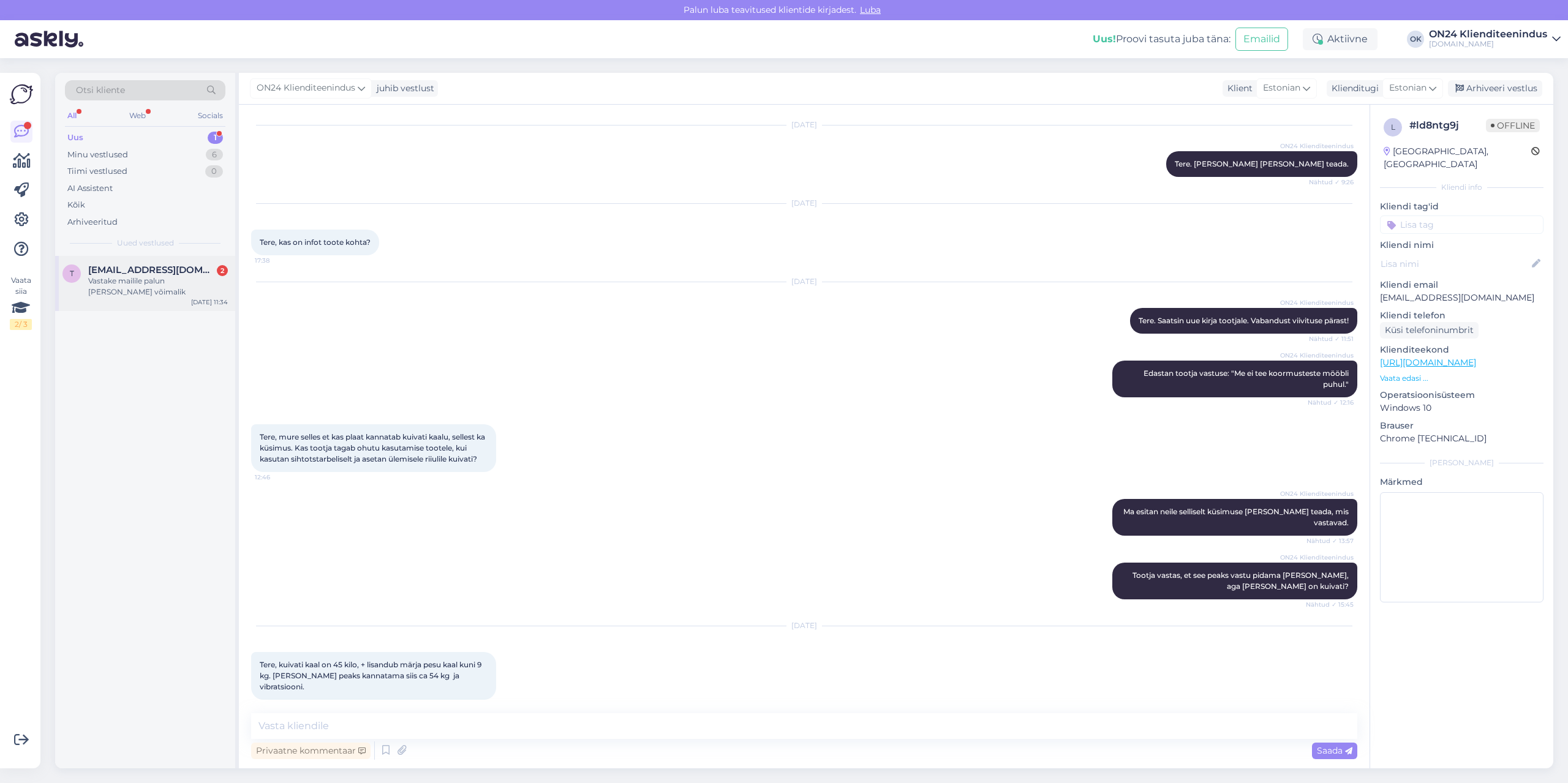
click at [142, 265] on span "[EMAIL_ADDRESS][DOMAIN_NAME]" at bounding box center [152, 270] width 127 height 11
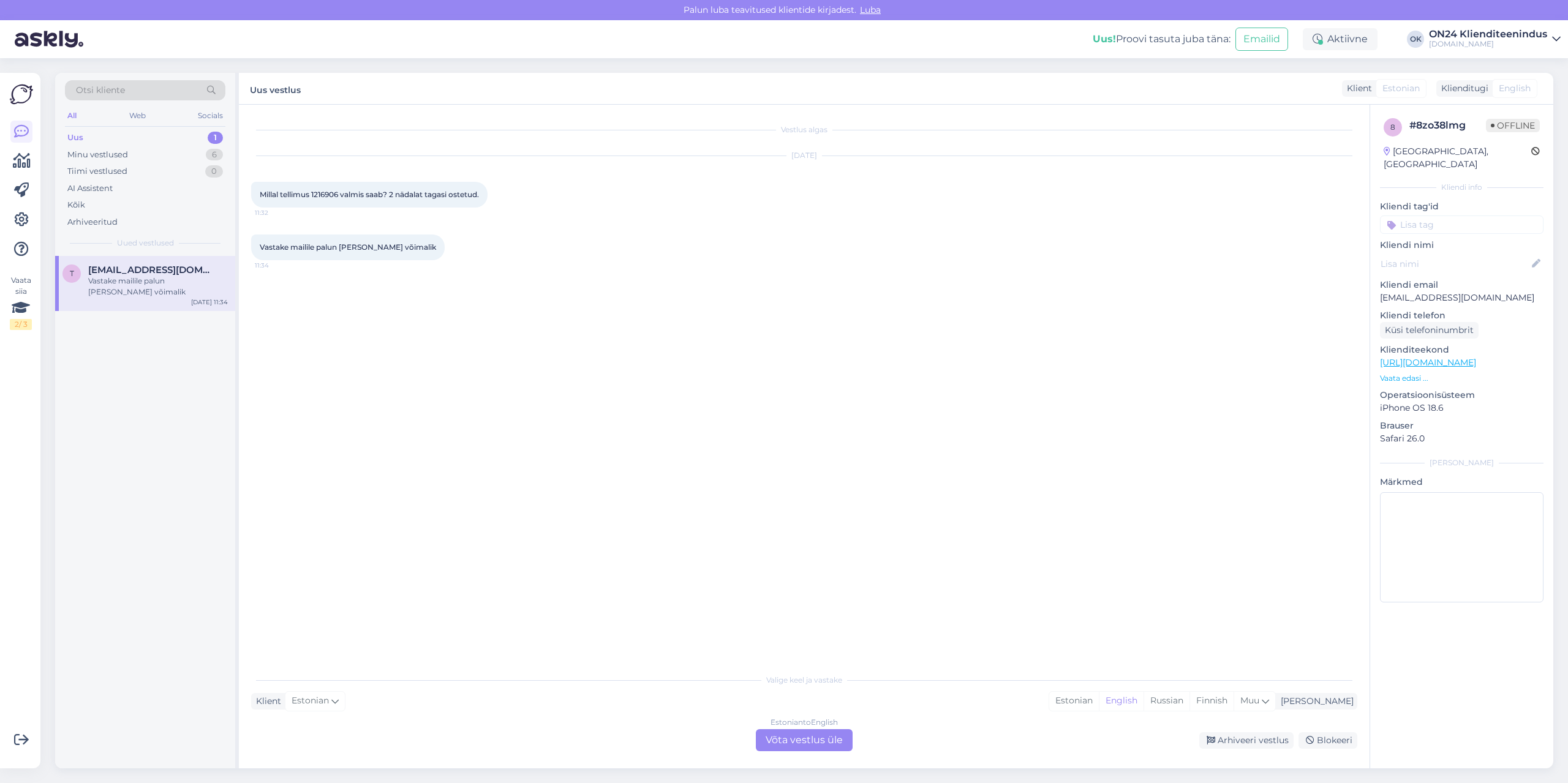
click at [327, 194] on span "Millal tellimus 1216906 valmis saab? 2 nädalat tagasi ostetud." at bounding box center [369, 194] width 219 height 9
copy span "1216906"
click at [1098, 701] on div "Estonian" at bounding box center [1074, 701] width 50 height 18
click at [835, 740] on div "Estonian to Estonian Võta vestlus üle" at bounding box center [804, 740] width 97 height 22
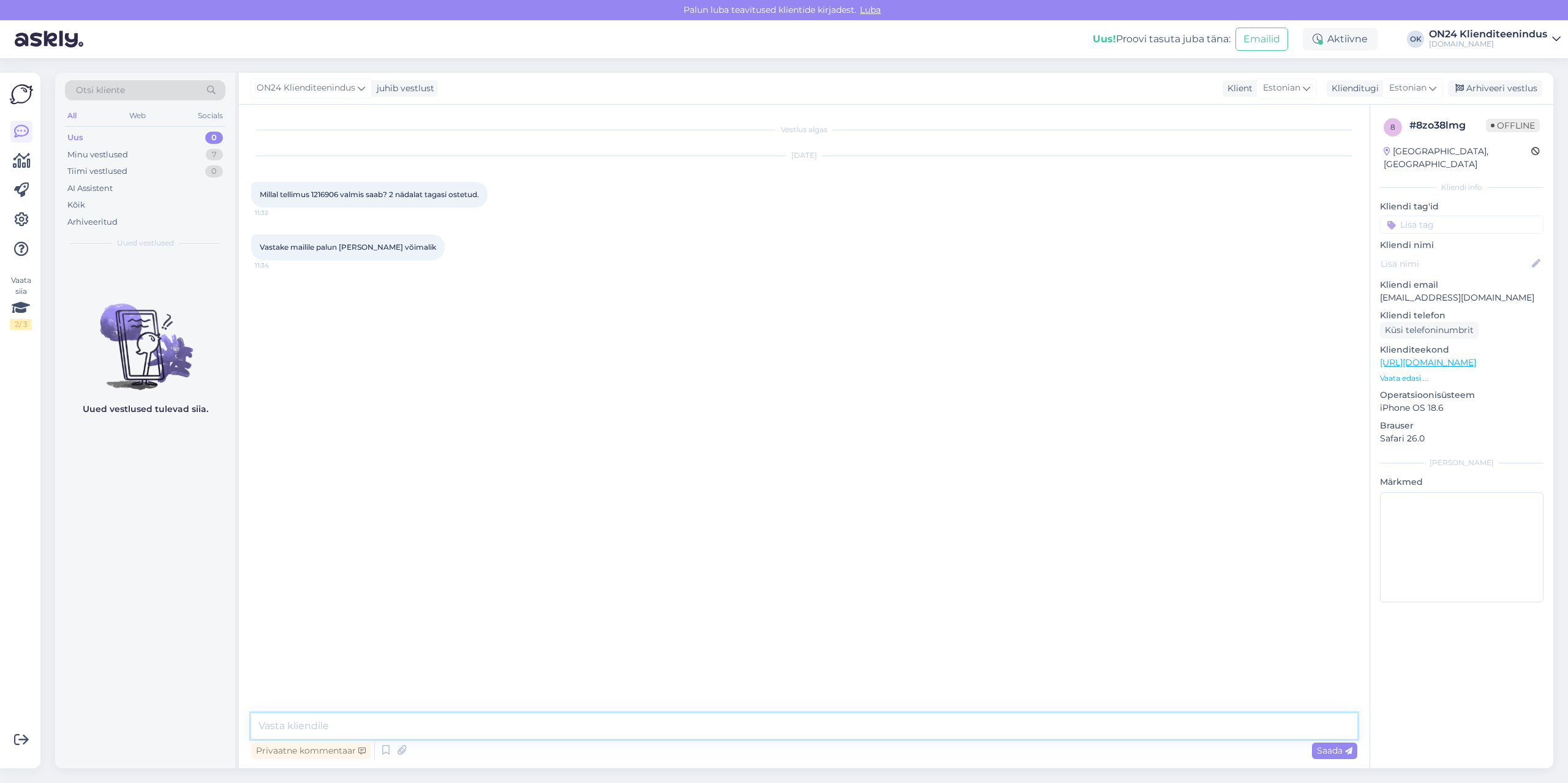
click at [762, 719] on textarea at bounding box center [804, 727] width 1106 height 26
type textarea "Tere."
paste textarea "Kaubale on võimalik järele tulla ON24 jaotuskeskusesse alates [DATE] 10:00-st. …"
type textarea "Kaubale on võimalik järele tulla ON24 jaotuskeskusesse alates [DATE] 10:00-st. …"
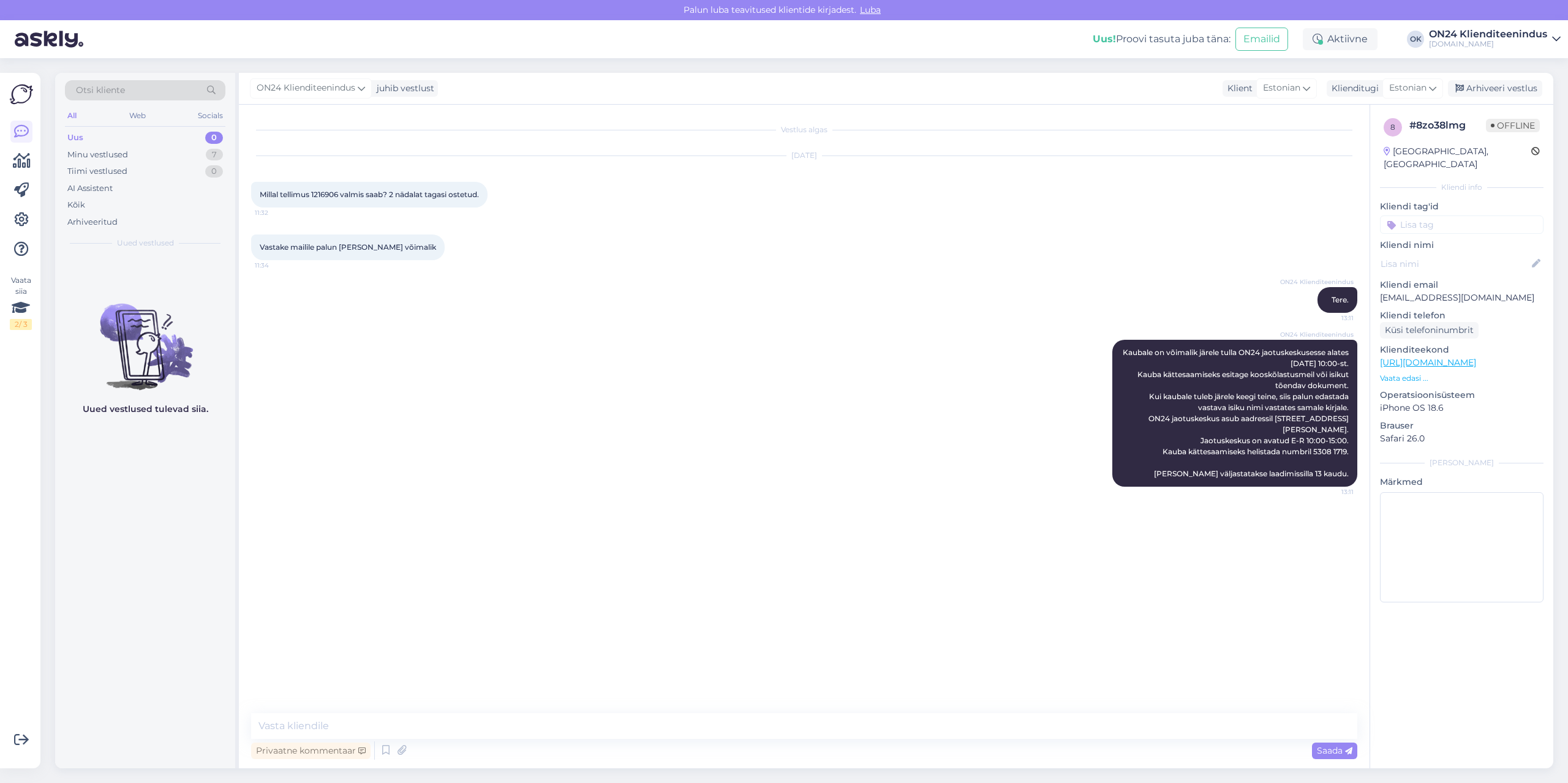
click at [127, 145] on div "Uus 0" at bounding box center [145, 138] width 161 height 17
click at [126, 156] on div "Minu vestlused" at bounding box center [98, 155] width 61 height 12
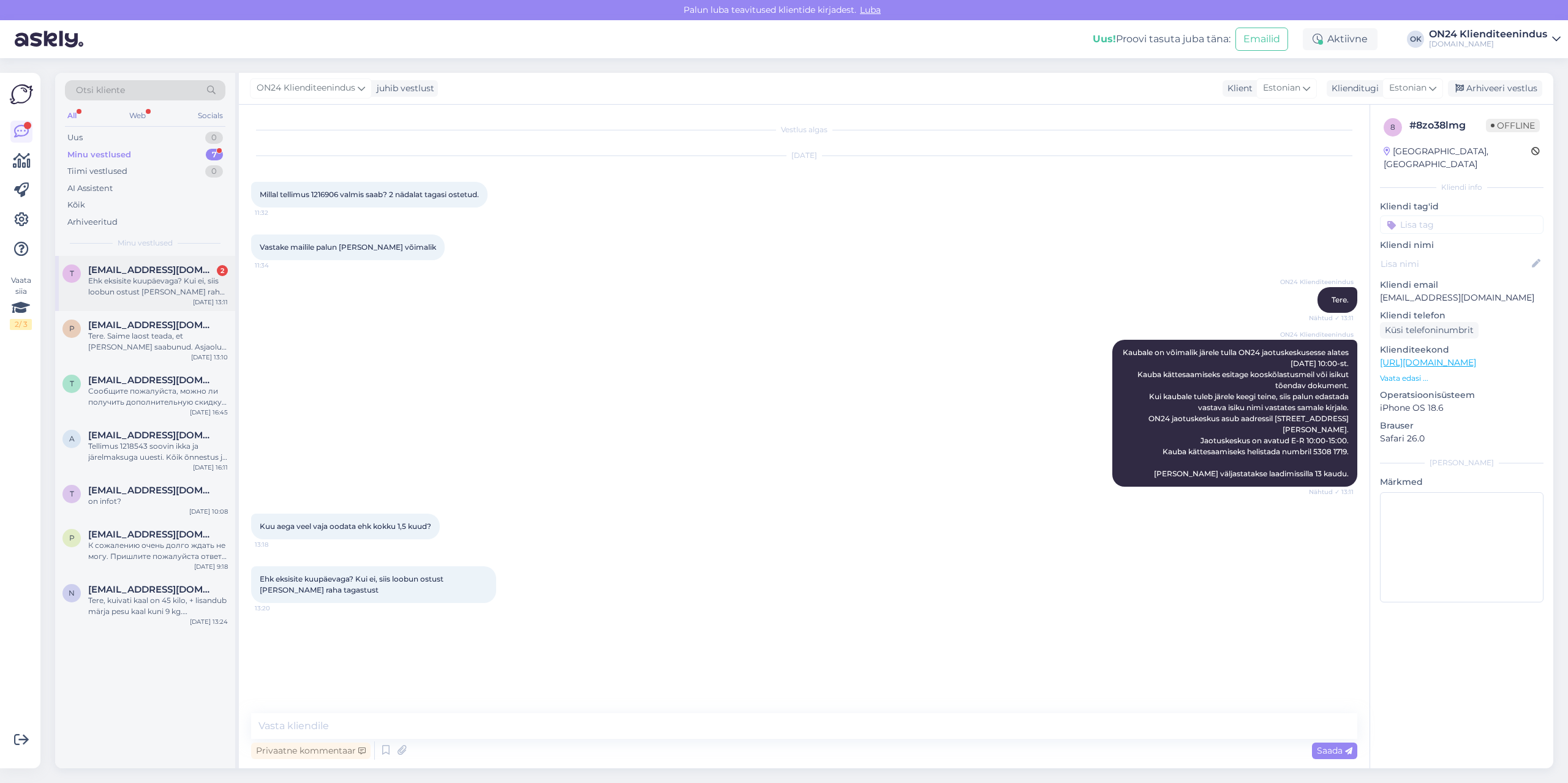
click at [205, 293] on div "Ehk eksisite kuupäevaga? Kui ei, siis loobun ostust [PERSON_NAME] raha tagastust" at bounding box center [158, 287] width 140 height 22
click at [1437, 292] on p "[EMAIL_ADDRESS][DOMAIN_NAME]" at bounding box center [1462, 298] width 164 height 13
copy p "[EMAIL_ADDRESS][DOMAIN_NAME]"
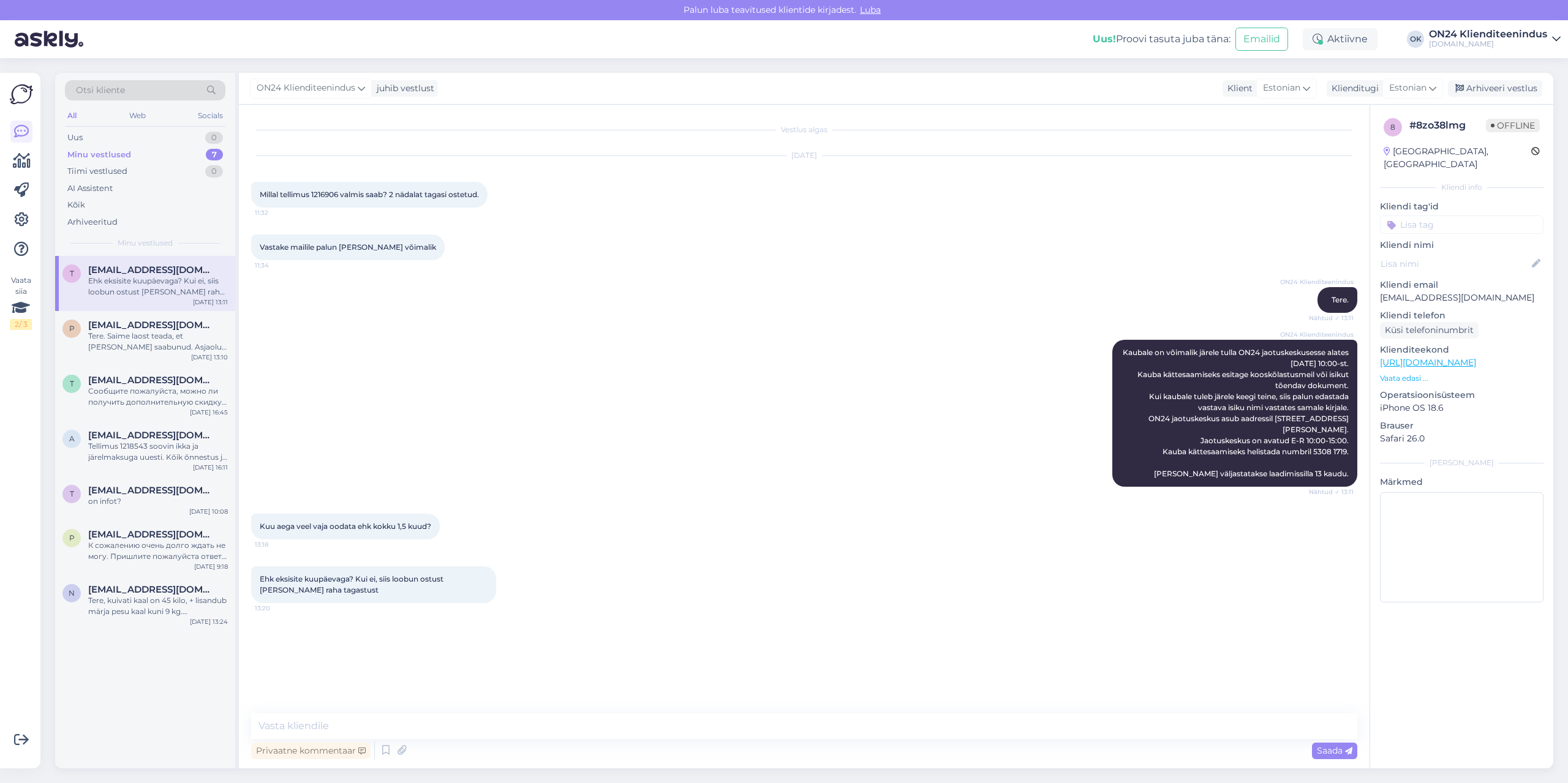
click at [338, 740] on div "Privaatne kommentaar Saada" at bounding box center [804, 751] width 1106 height 23
click at [333, 732] on textarea at bounding box center [804, 727] width 1106 height 26
type textarea "Tere. Tarneaeg on kuni 6 nädalat [PERSON_NAME] saabub meie lattu [DATE]."
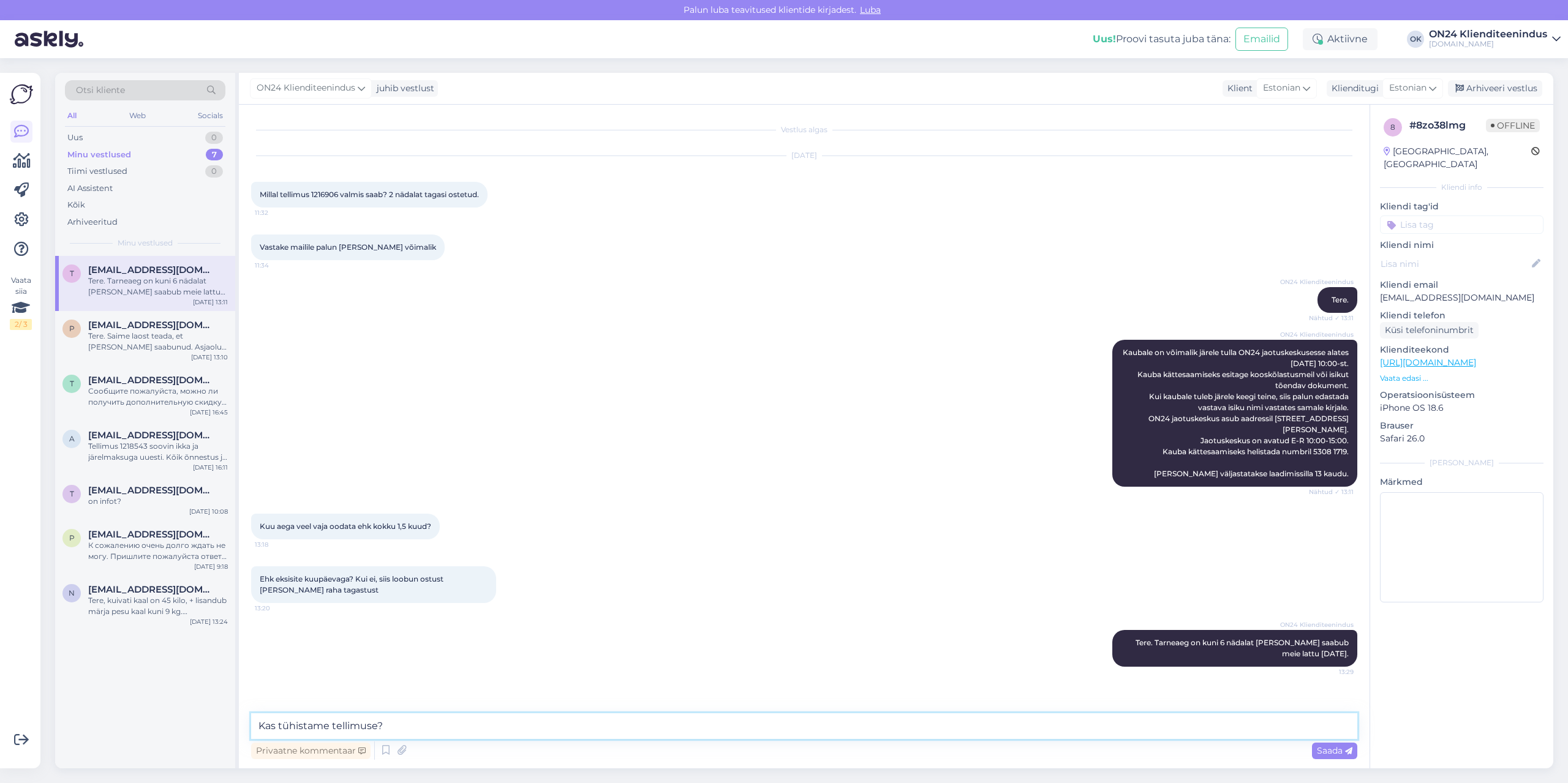
type textarea "Kas tühistame tellimuse?"
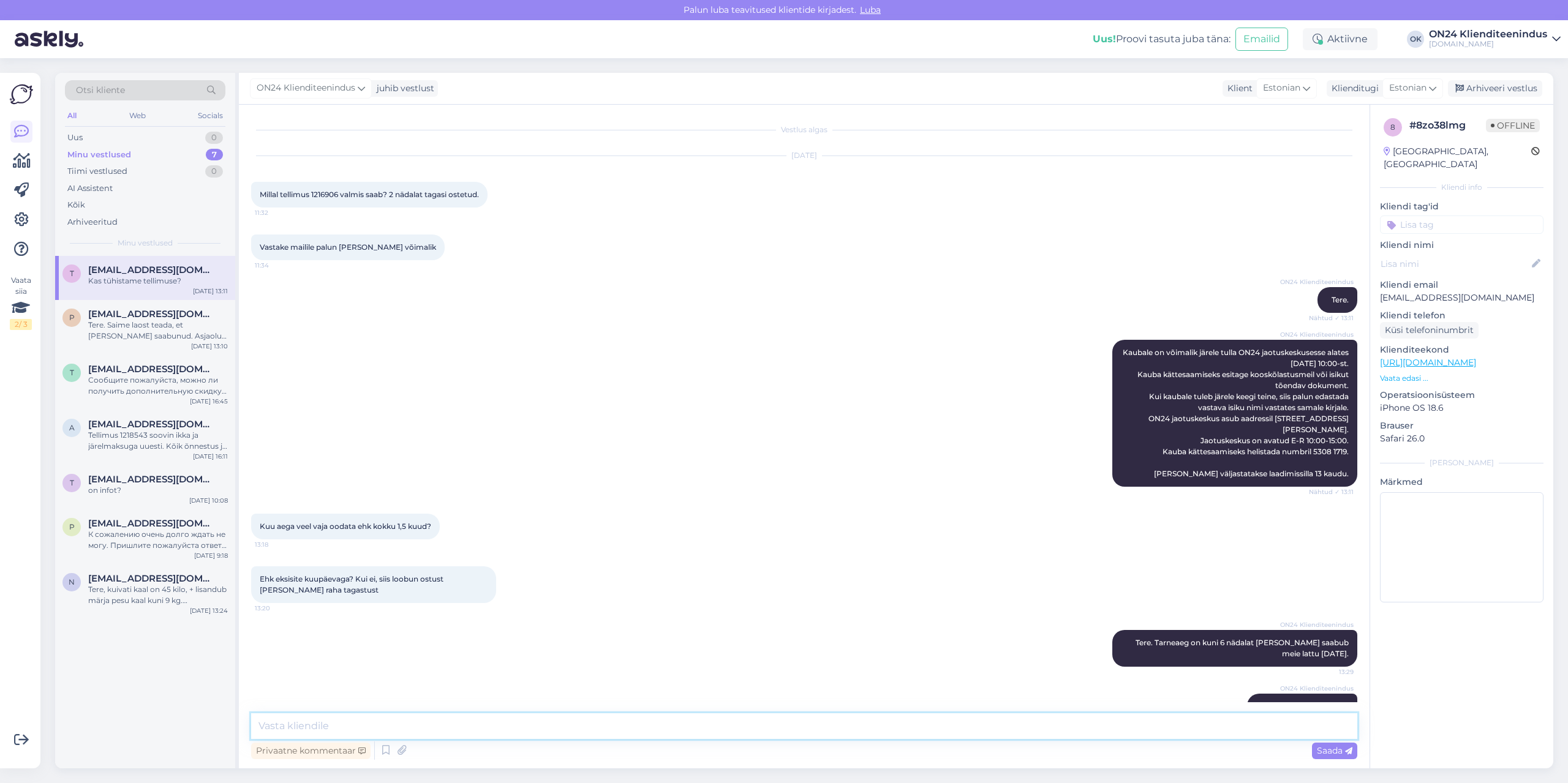
scroll to position [30, 0]
